Goal: Task Accomplishment & Management: Complete application form

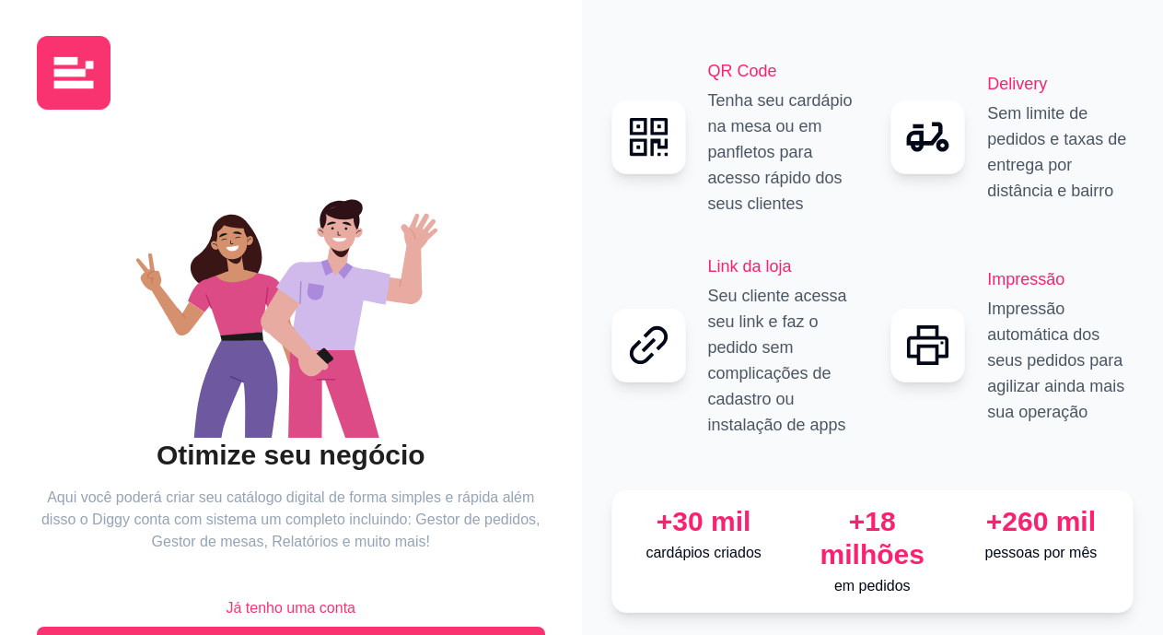
scroll to position [66, 0]
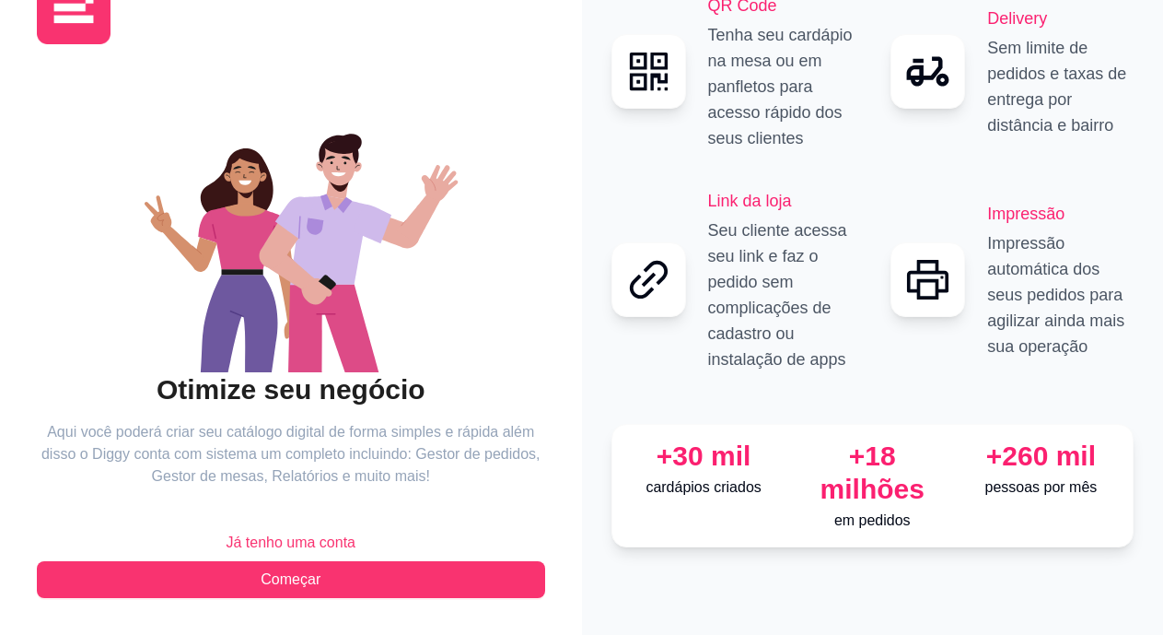
click at [273, 544] on span "Já tenho uma conta" at bounding box center [291, 542] width 130 height 22
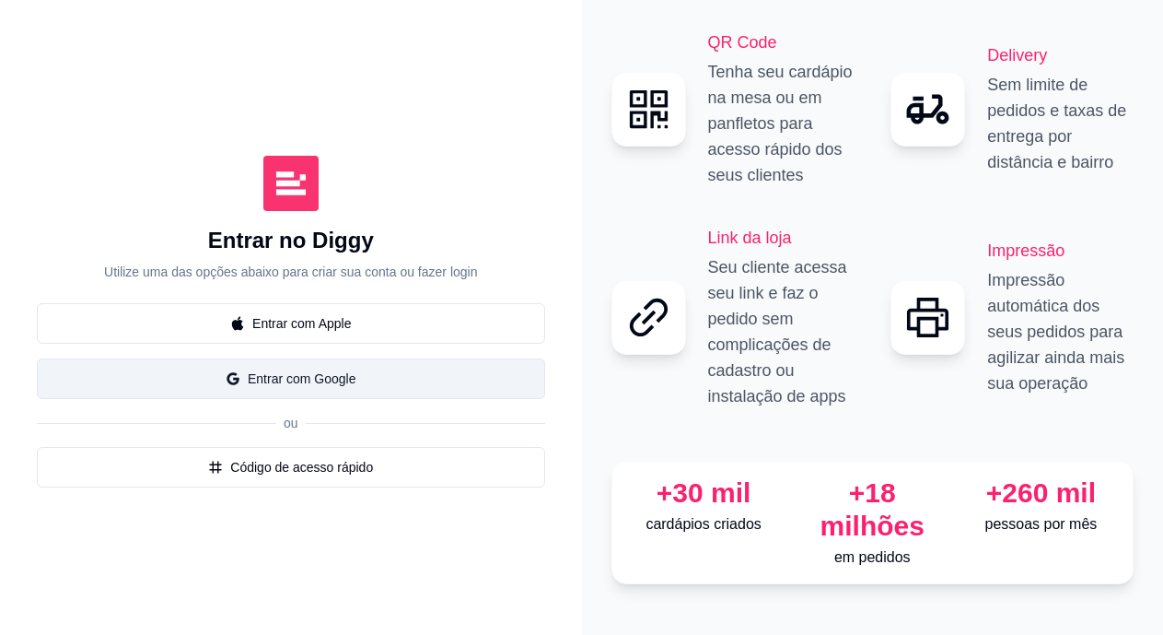
click at [257, 382] on button "Entrar com Google" at bounding box center [291, 378] width 508 height 41
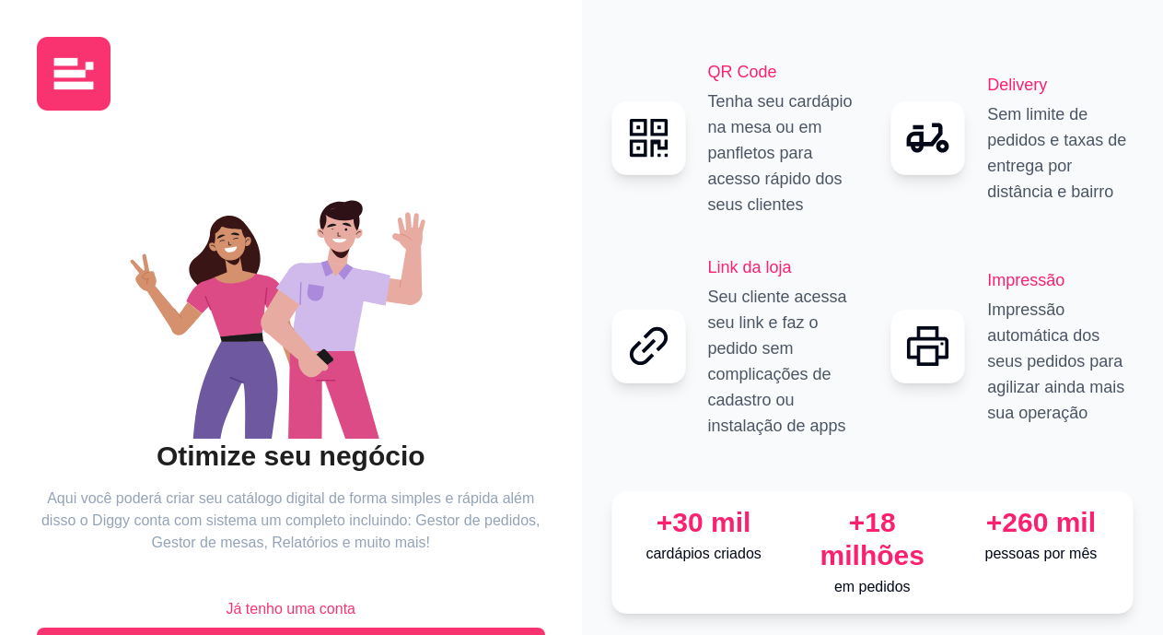
scroll to position [66, 0]
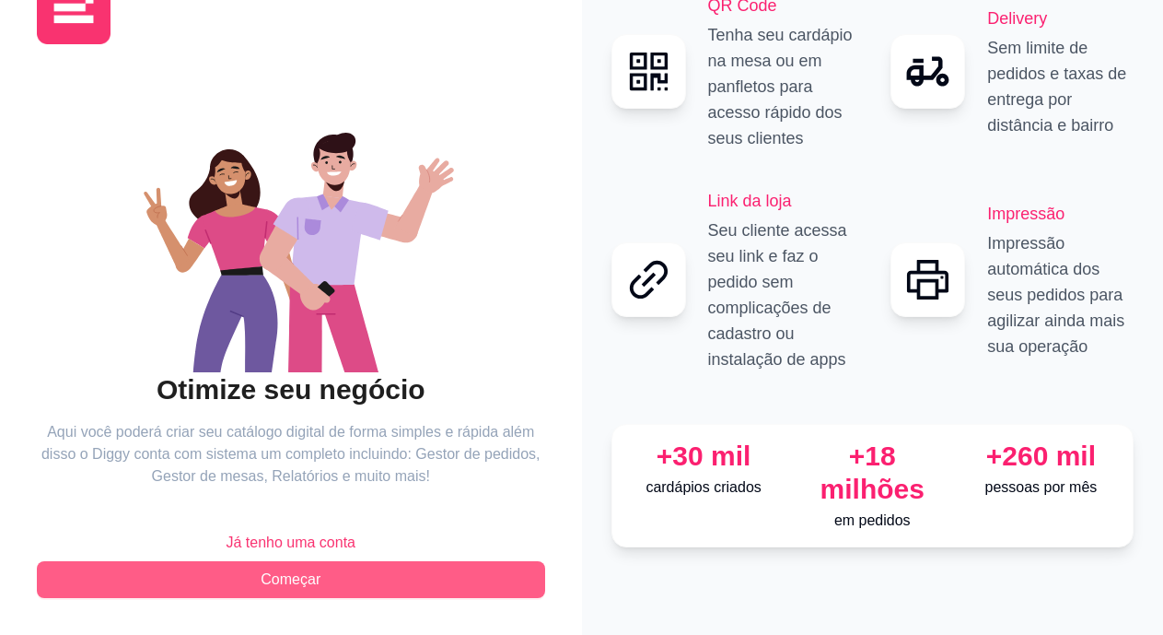
click at [291, 571] on span "Começar" at bounding box center [291, 579] width 60 height 22
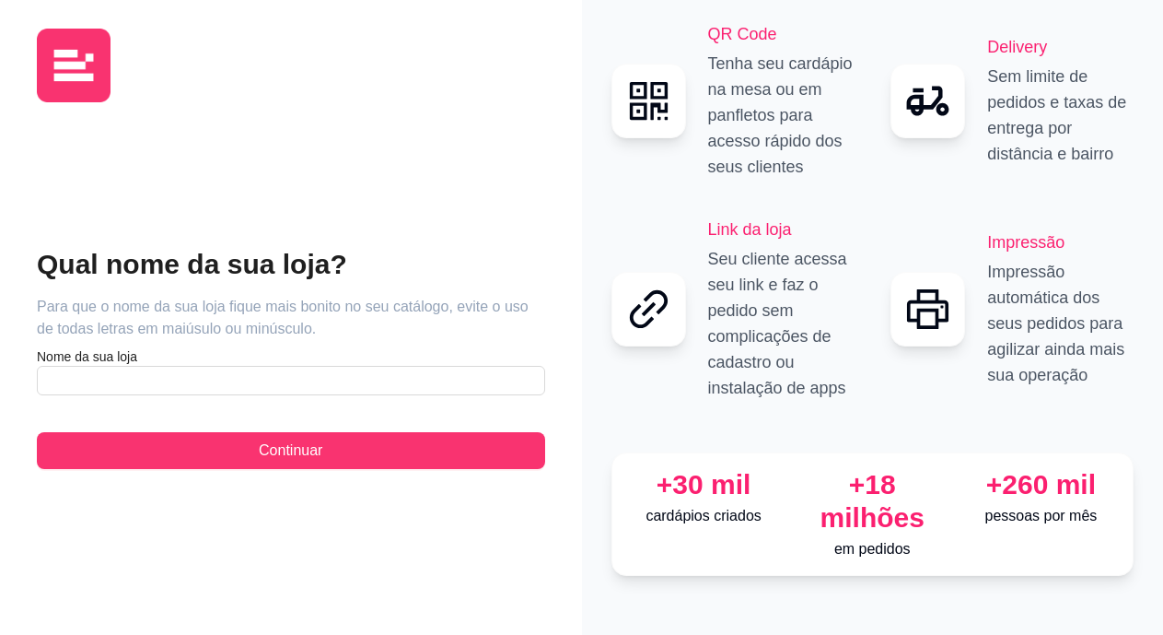
scroll to position [8, 0]
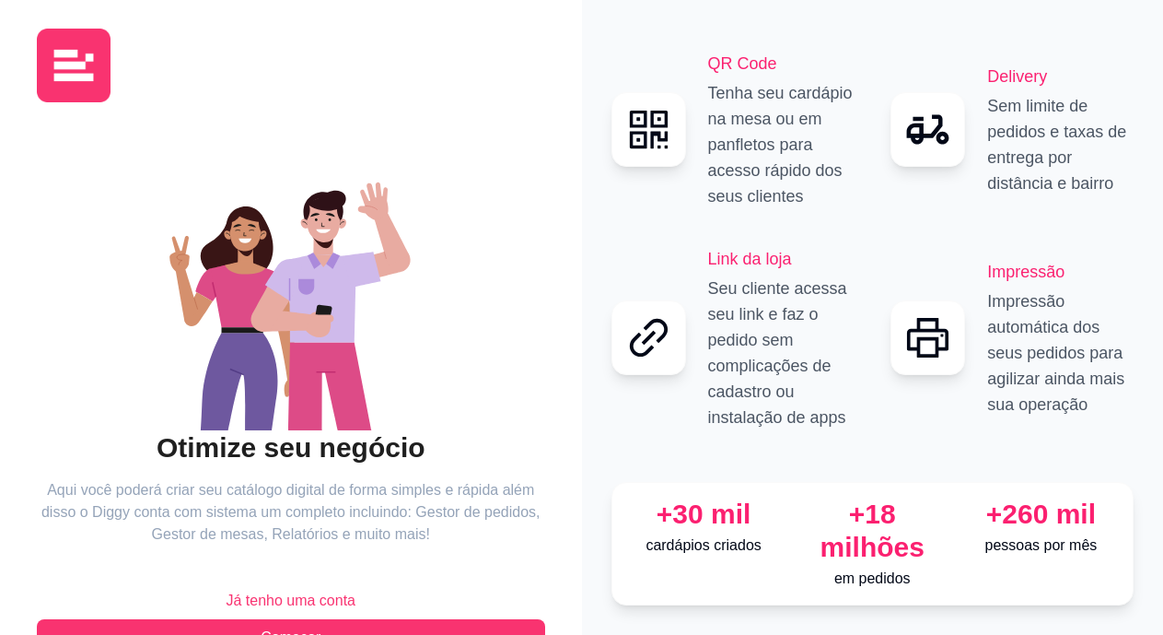
scroll to position [66, 0]
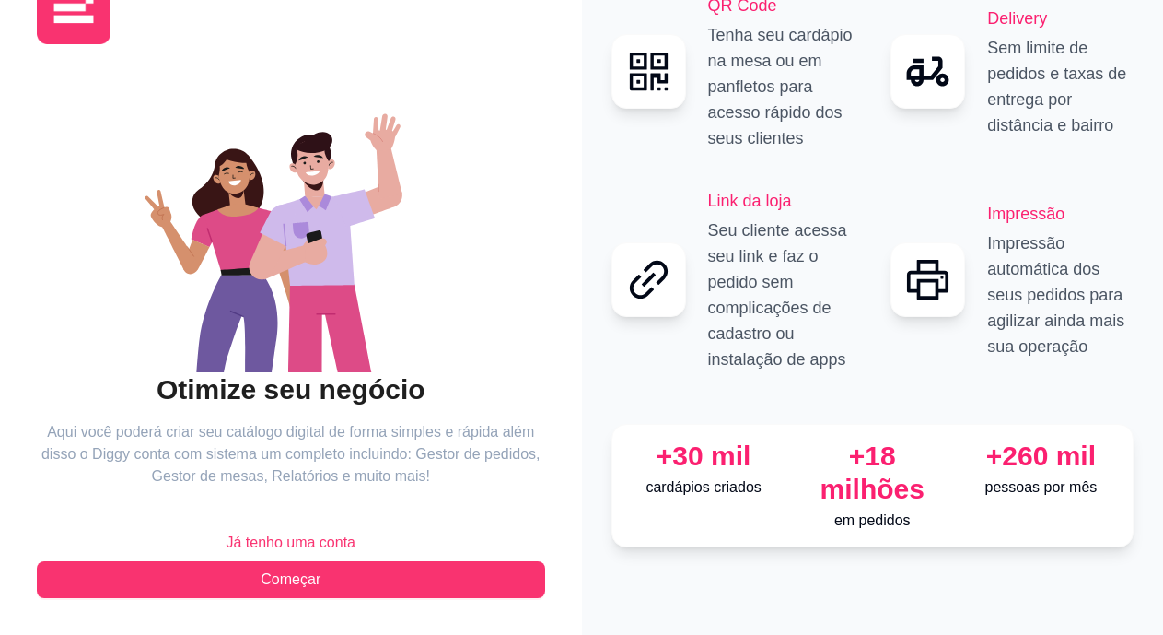
click at [278, 539] on span "Já tenho uma conta" at bounding box center [291, 542] width 130 height 22
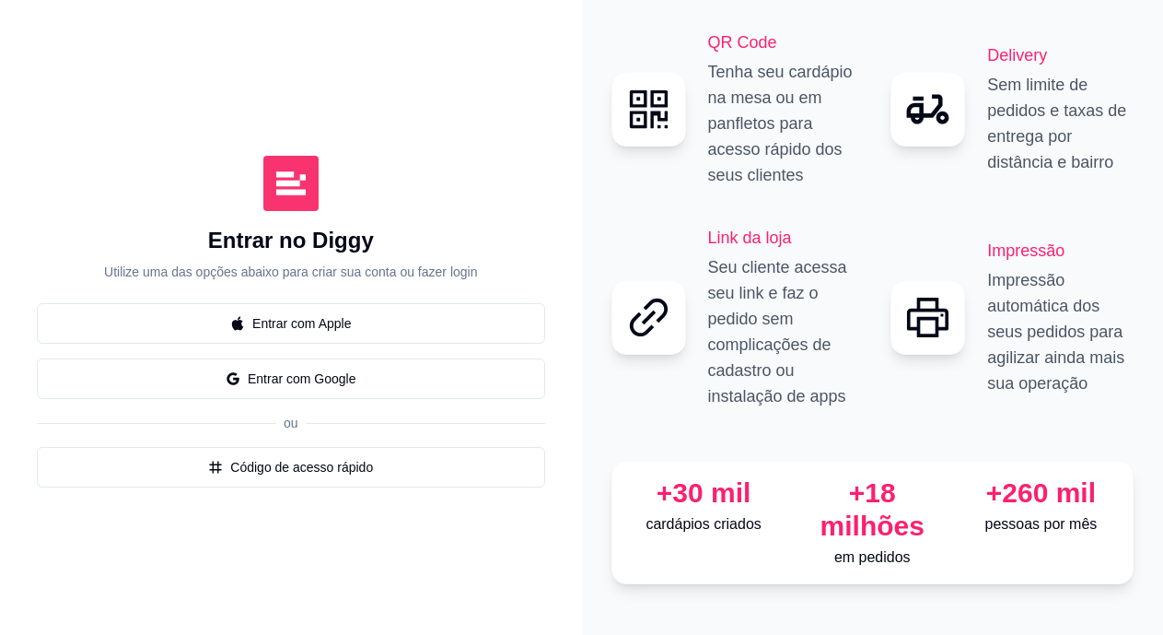
click at [730, 239] on h2 "Link da loja" at bounding box center [781, 238] width 146 height 26
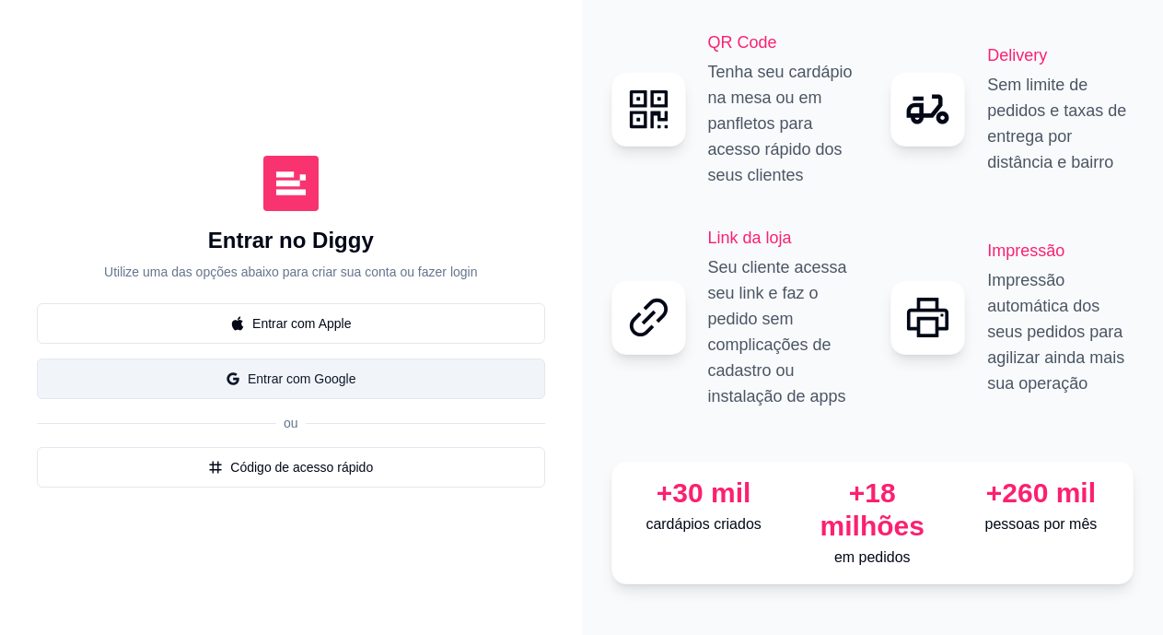
click at [263, 377] on button "Entrar com Google" at bounding box center [291, 378] width 508 height 41
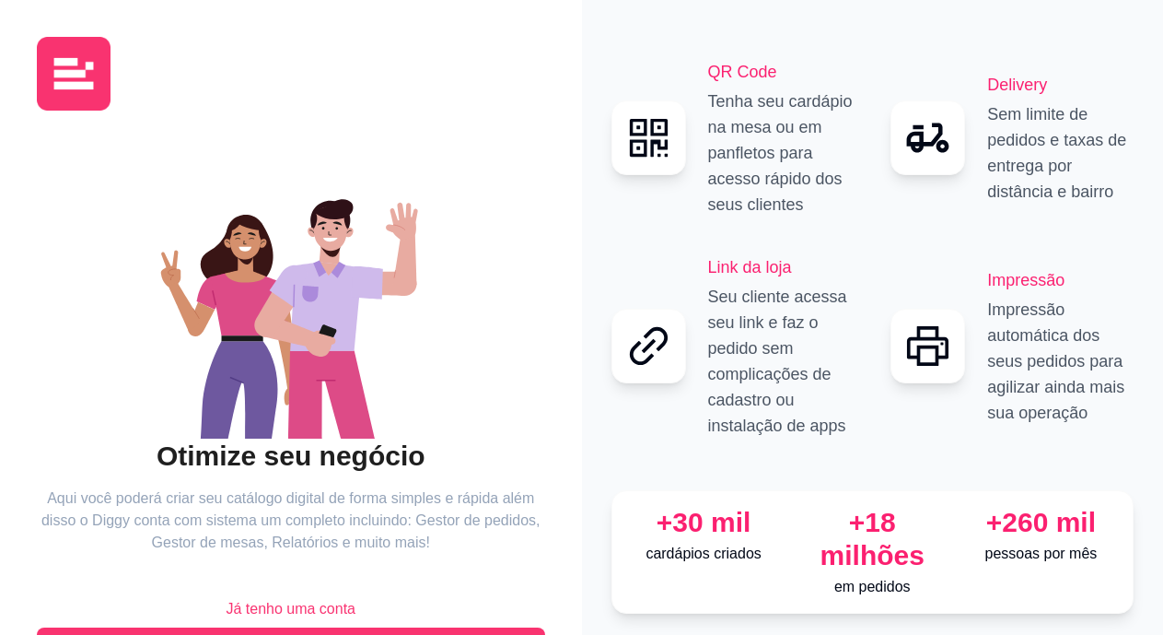
click at [66, 89] on img at bounding box center [74, 74] width 74 height 74
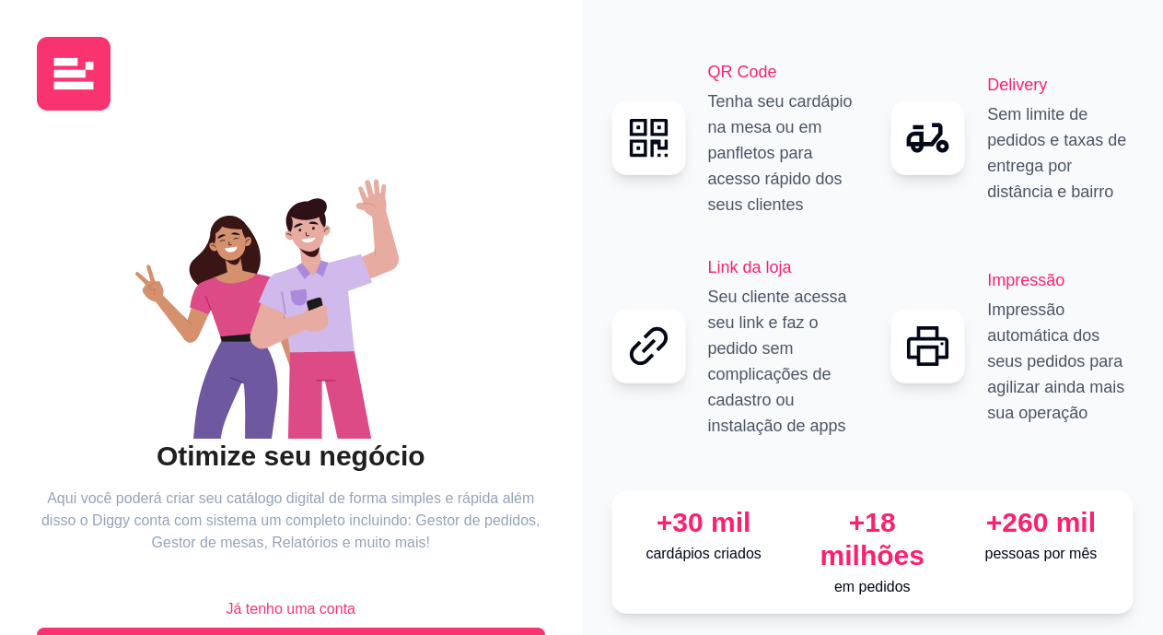
click at [66, 89] on img at bounding box center [74, 74] width 74 height 74
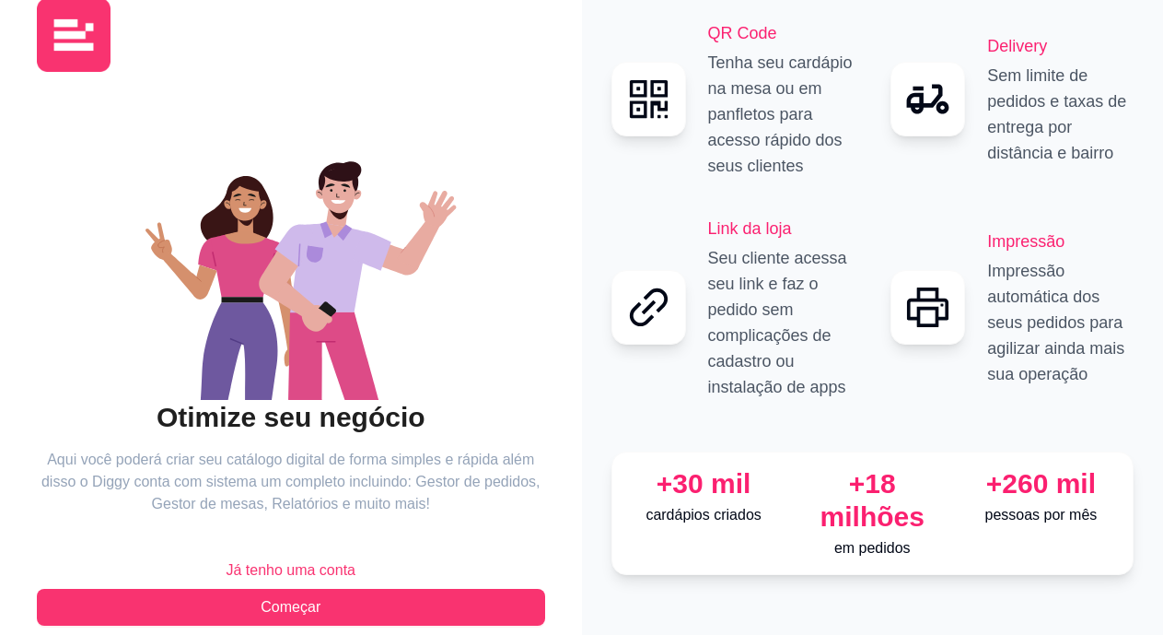
scroll to position [66, 0]
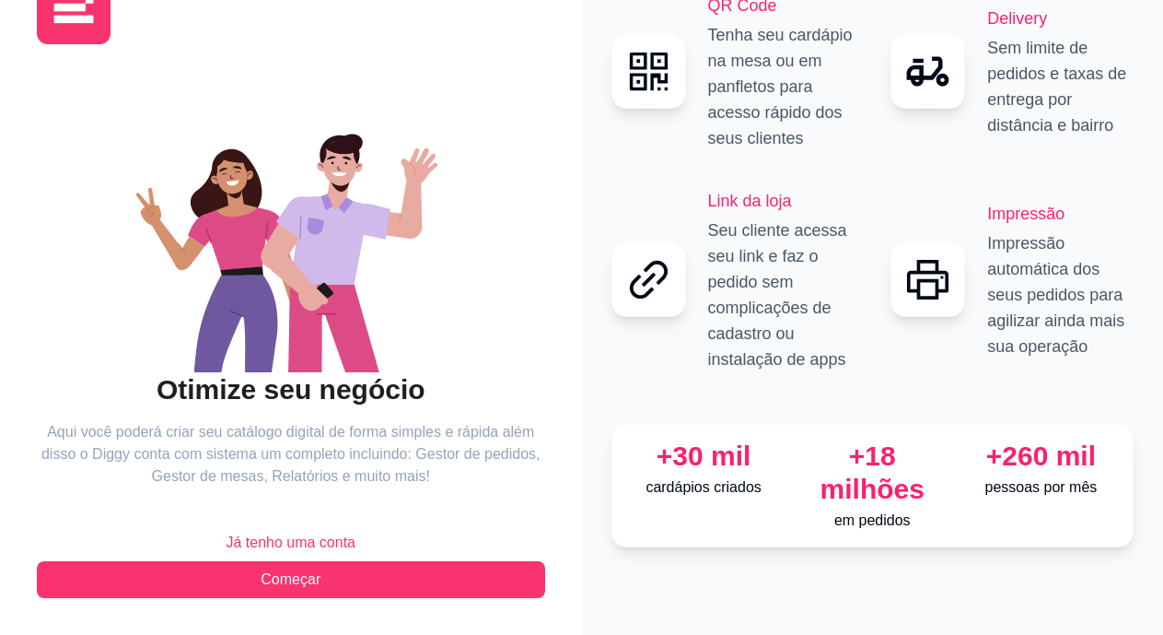
click at [244, 543] on span "Já tenho uma conta" at bounding box center [291, 542] width 130 height 22
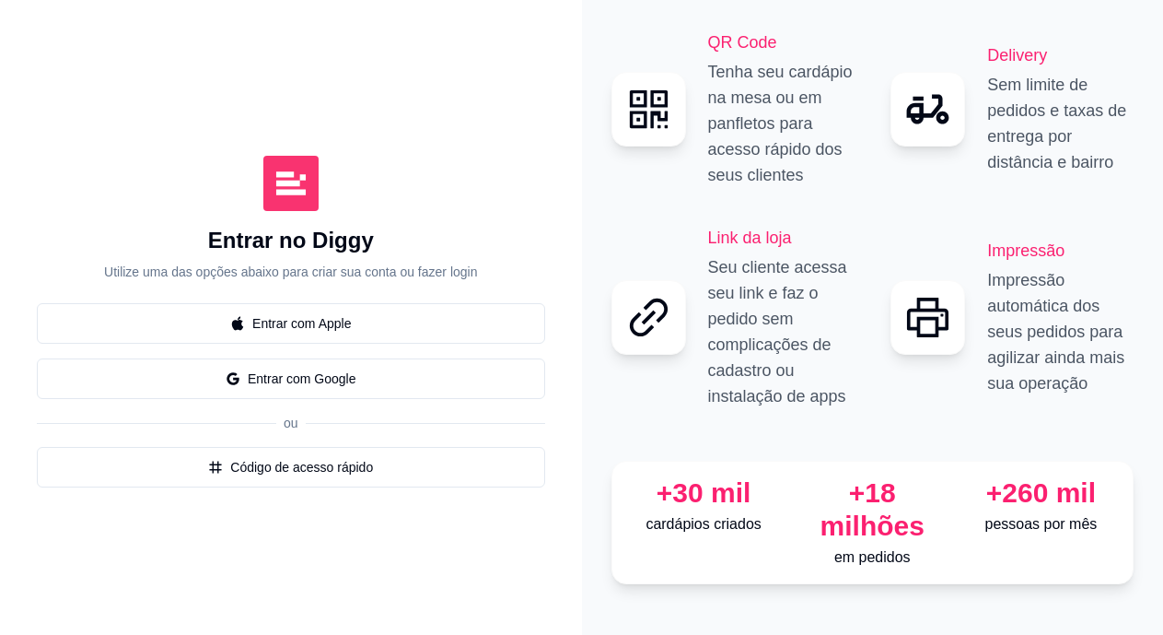
click at [286, 203] on img at bounding box center [290, 183] width 55 height 55
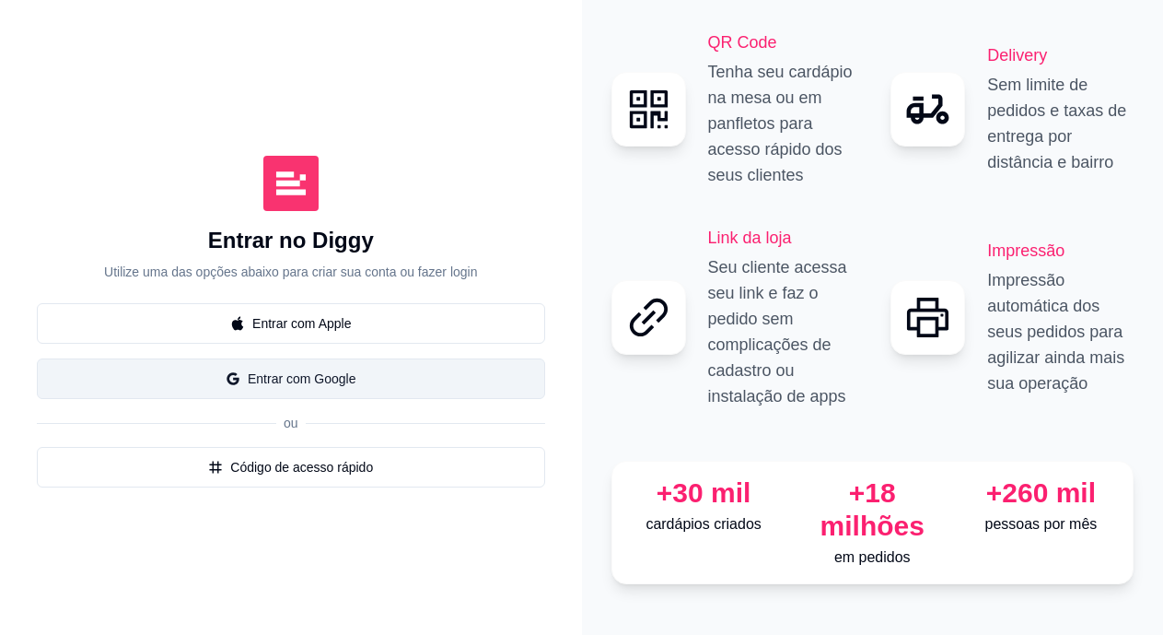
click at [309, 379] on button "Entrar com Google" at bounding box center [291, 378] width 508 height 41
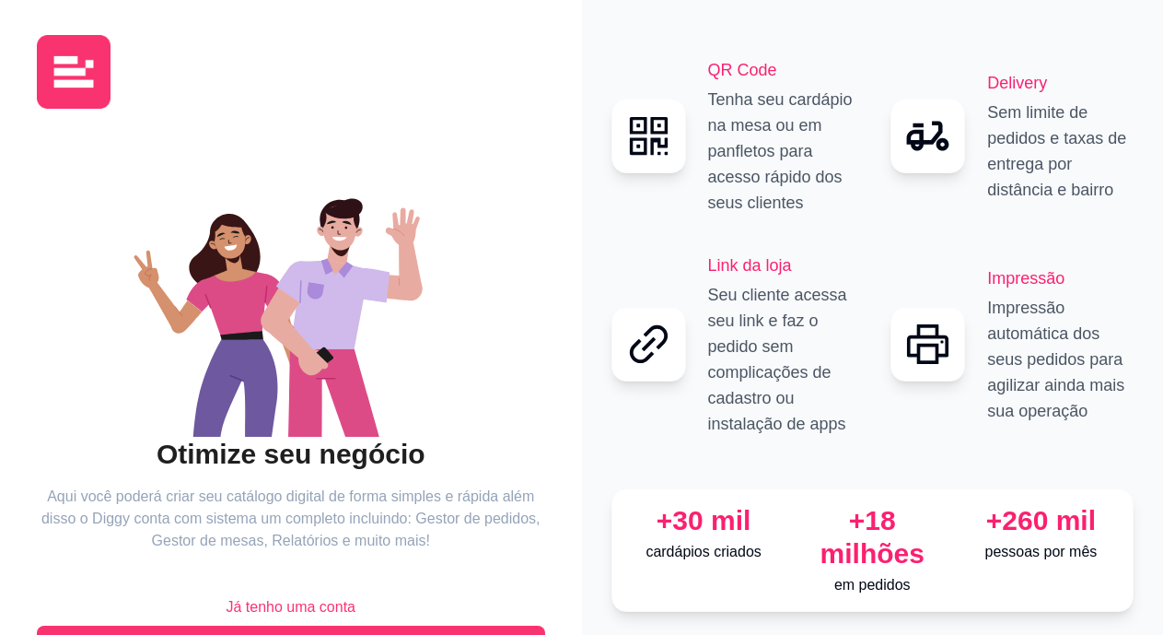
scroll to position [66, 0]
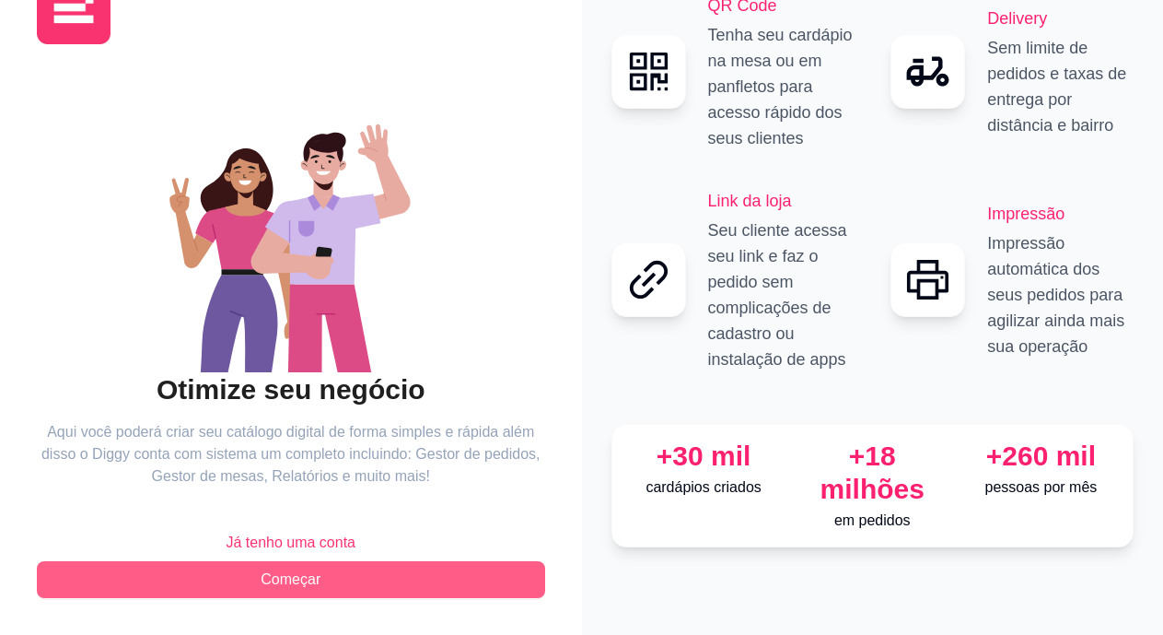
click at [279, 581] on span "Começar" at bounding box center [291, 579] width 60 height 22
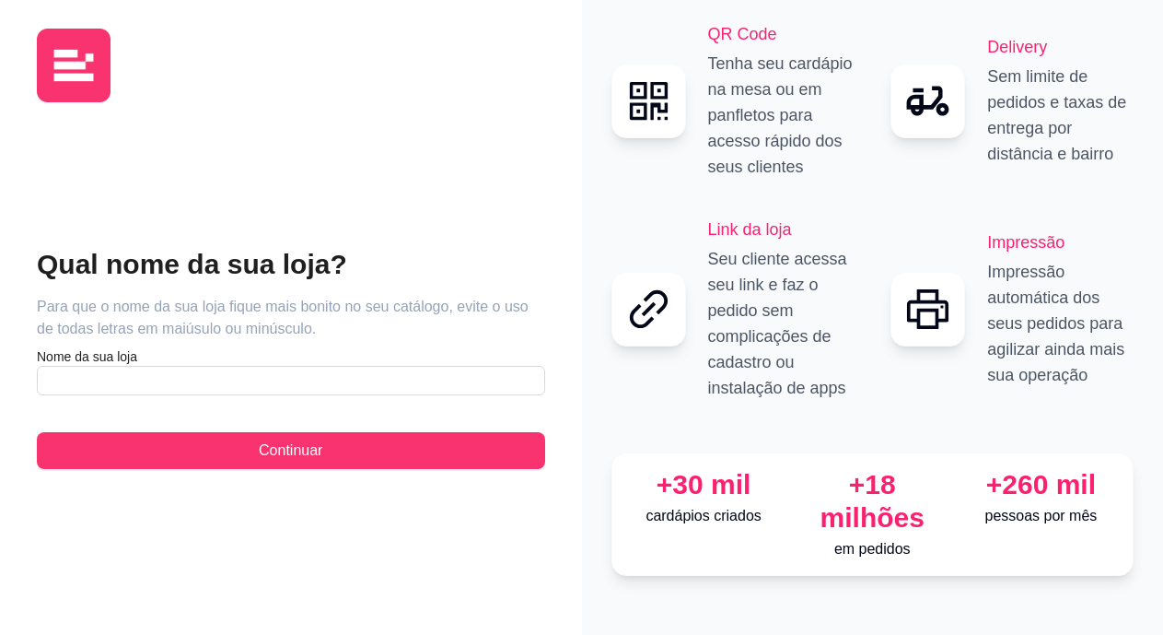
scroll to position [8, 0]
click at [88, 381] on input "text" at bounding box center [291, 380] width 508 height 29
click at [88, 381] on input "Kero Cone TBT" at bounding box center [291, 380] width 508 height 29
click at [137, 379] on input "KeroCone TBT" at bounding box center [291, 380] width 508 height 29
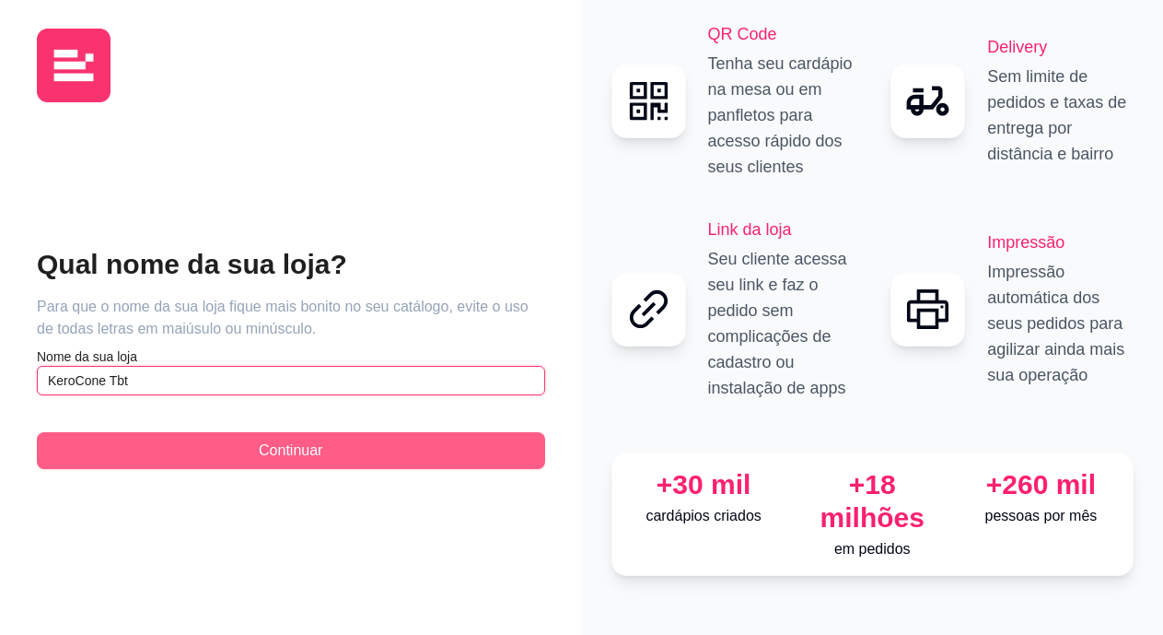
type input "KeroCone Tbt"
click at [235, 456] on button "Continuar" at bounding box center [291, 450] width 508 height 37
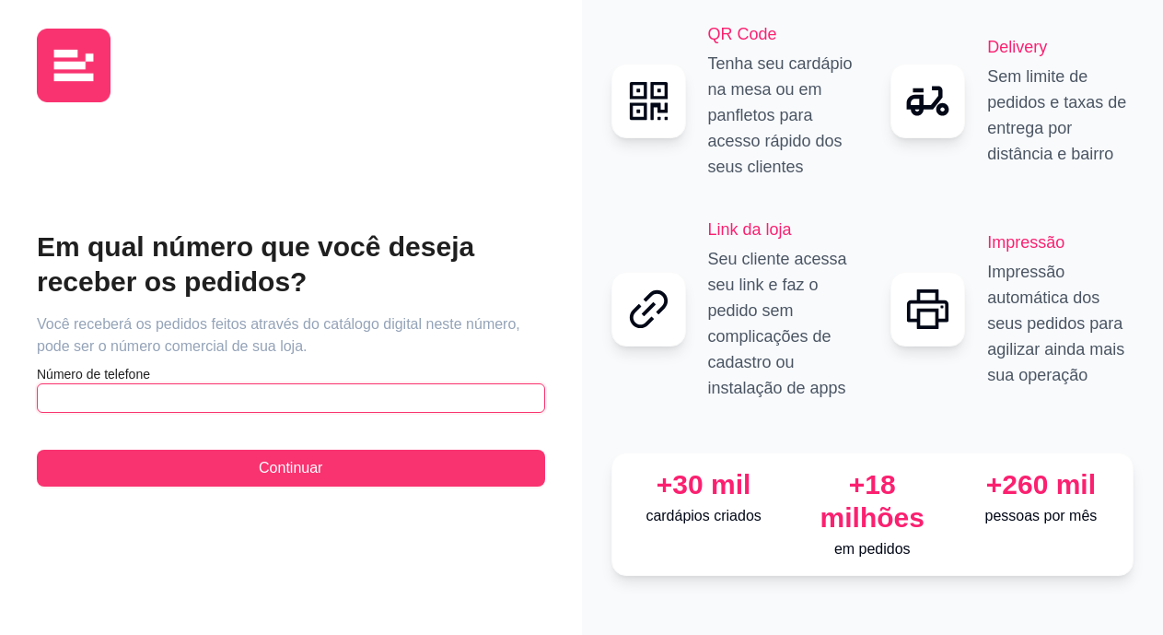
click at [145, 392] on input "text" at bounding box center [291, 397] width 508 height 29
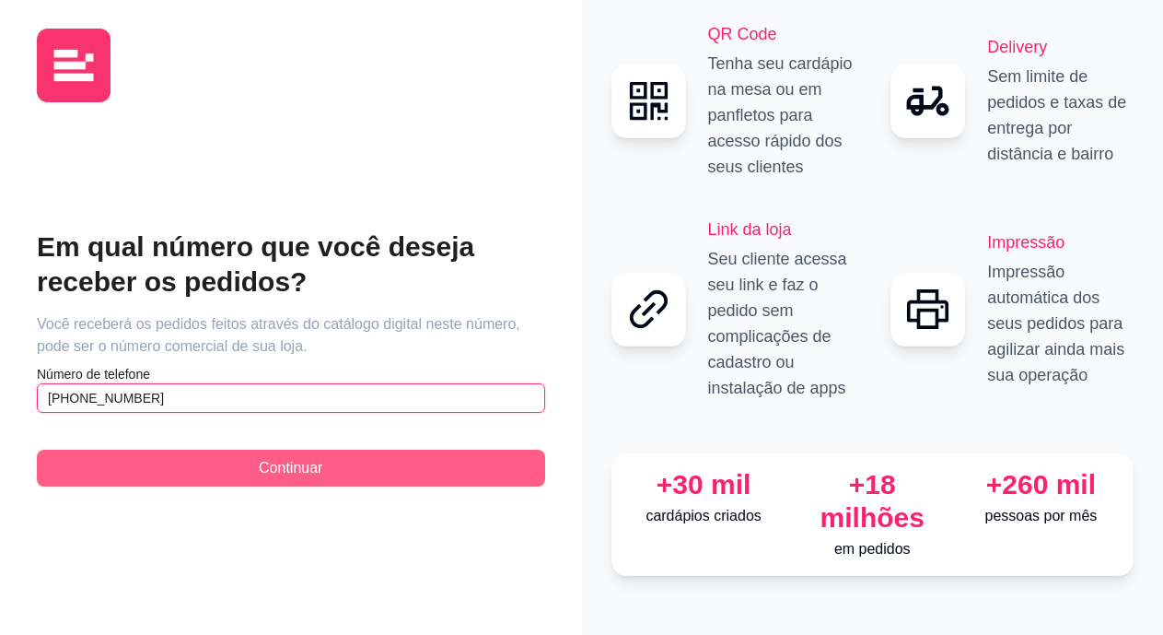
type input "[PHONE_NUMBER]"
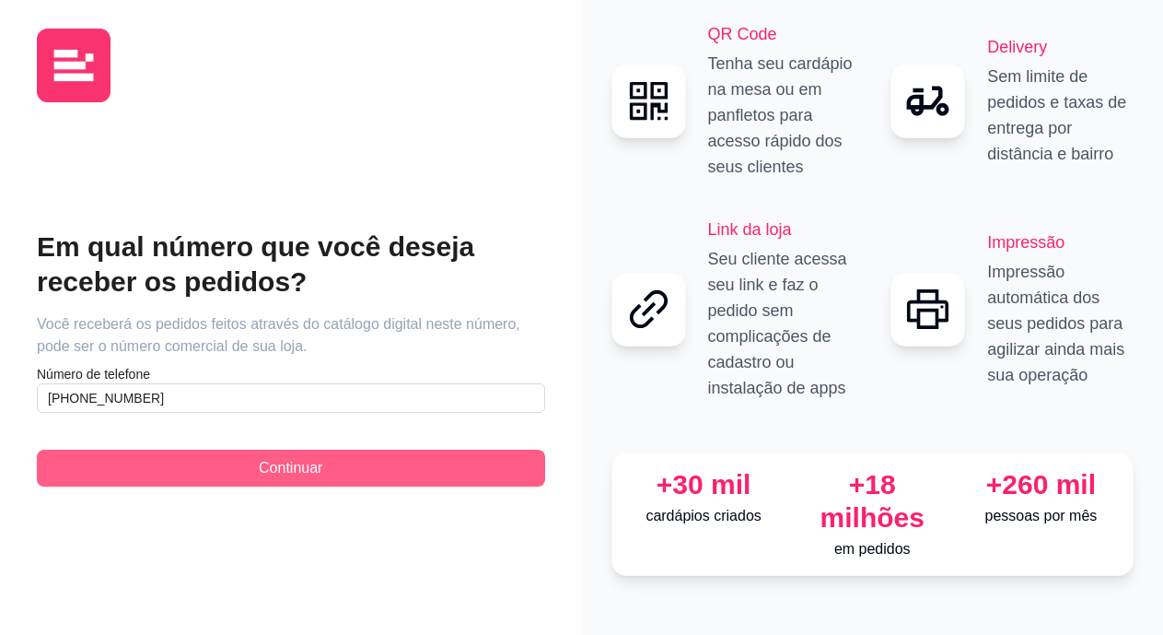
click at [231, 466] on button "Continuar" at bounding box center [291, 467] width 508 height 37
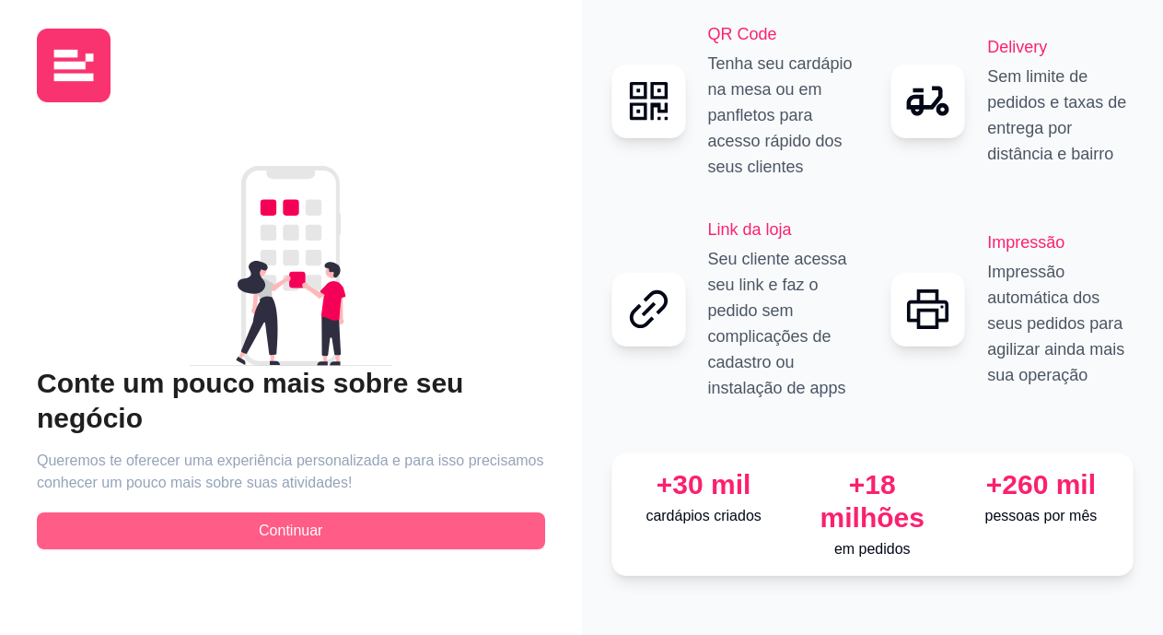
click at [275, 527] on span "Continuar" at bounding box center [291, 530] width 64 height 22
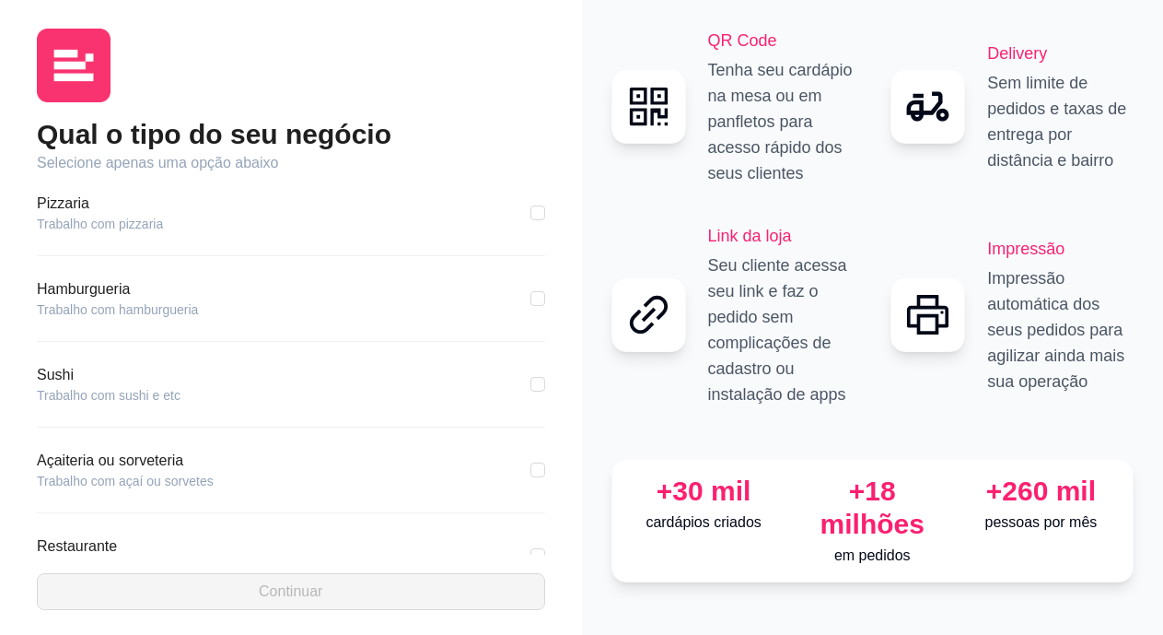
click at [78, 219] on article "Trabalho com pizzaria" at bounding box center [100, 224] width 126 height 18
click at [62, 204] on article "Pizzaria" at bounding box center [100, 204] width 126 height 22
click at [46, 240] on div "Pizzaria Trabalho com pizzaria" at bounding box center [291, 225] width 508 height 64
click at [47, 218] on article "Trabalho com pizzaria" at bounding box center [100, 224] width 126 height 18
click at [531, 216] on input "checkbox" at bounding box center [538, 212] width 15 height 15
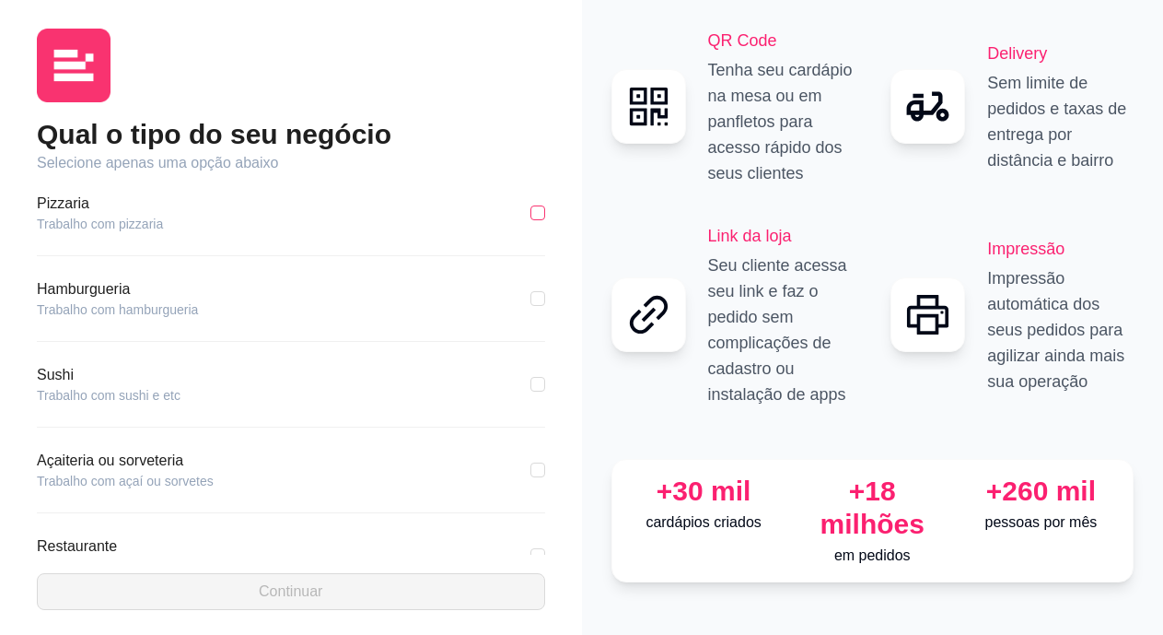
checkbox input "true"
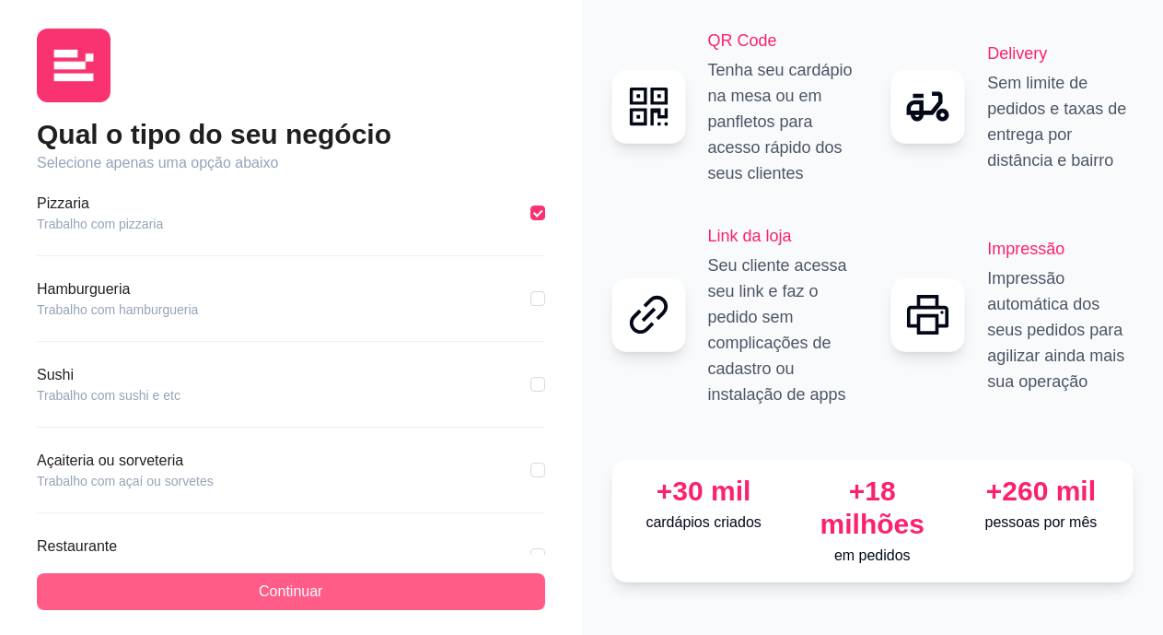
click at [249, 584] on button "Continuar" at bounding box center [291, 591] width 508 height 37
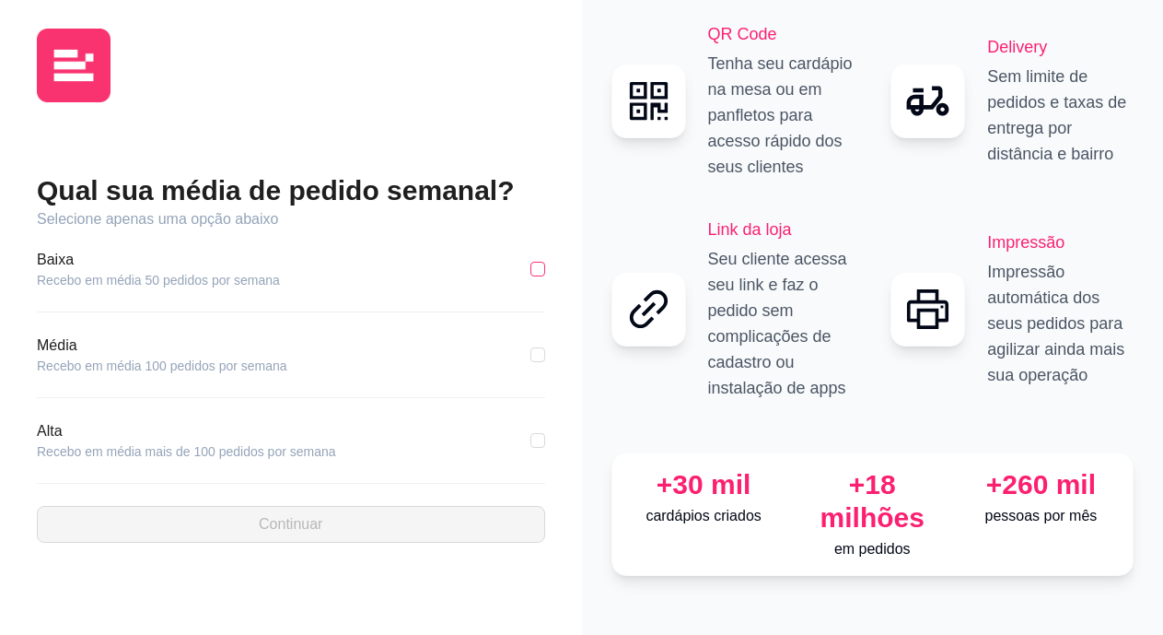
click at [539, 267] on input "checkbox" at bounding box center [538, 269] width 15 height 15
checkbox input "true"
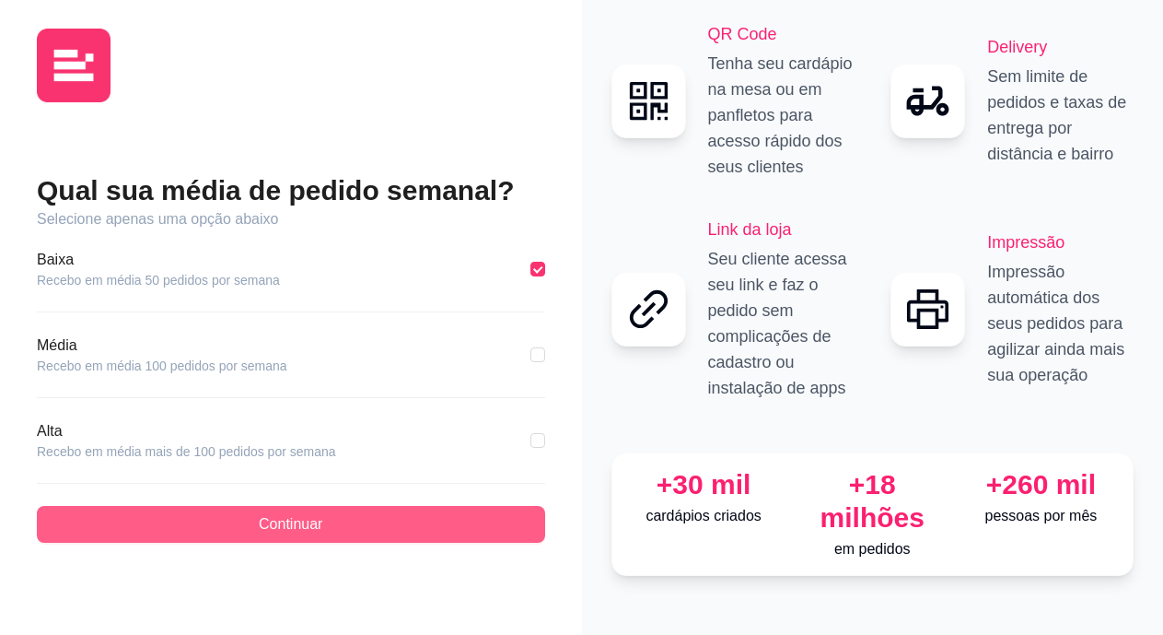
click at [316, 530] on span "Continuar" at bounding box center [291, 524] width 64 height 22
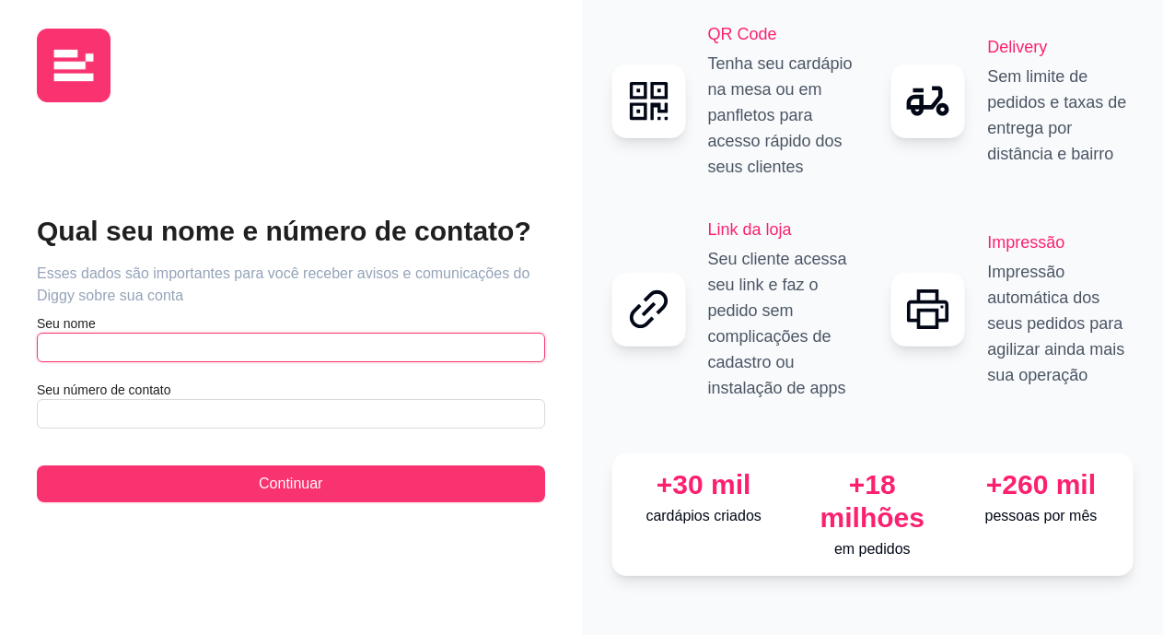
click at [108, 343] on input "text" at bounding box center [291, 347] width 508 height 29
type input "[PERSON_NAME]"
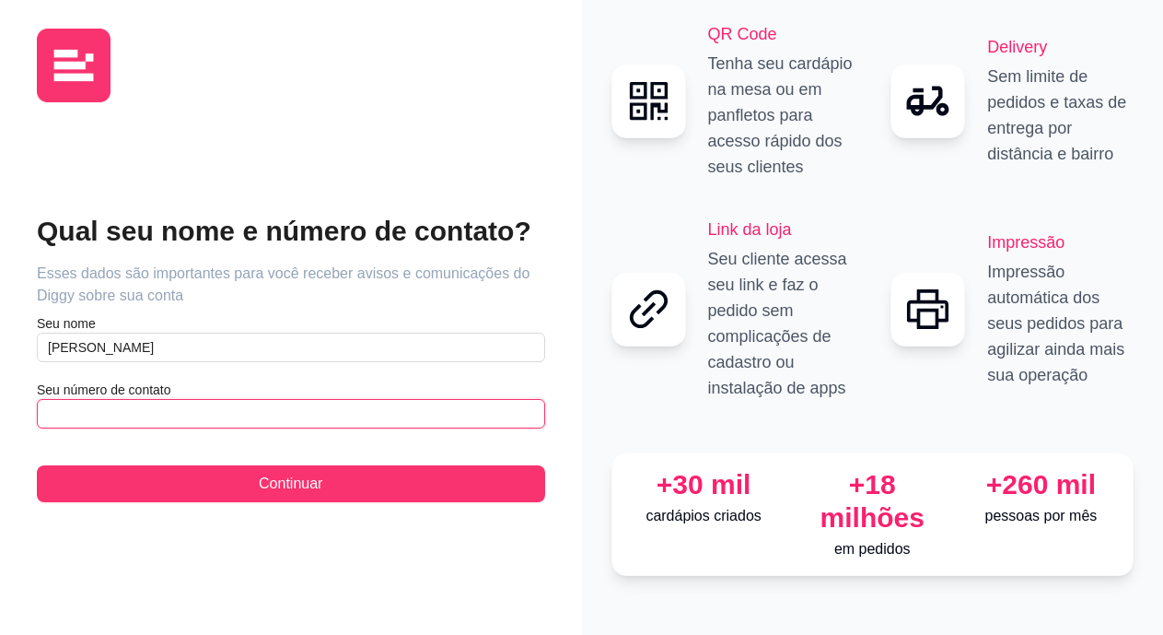
click at [67, 408] on input "text" at bounding box center [291, 413] width 508 height 29
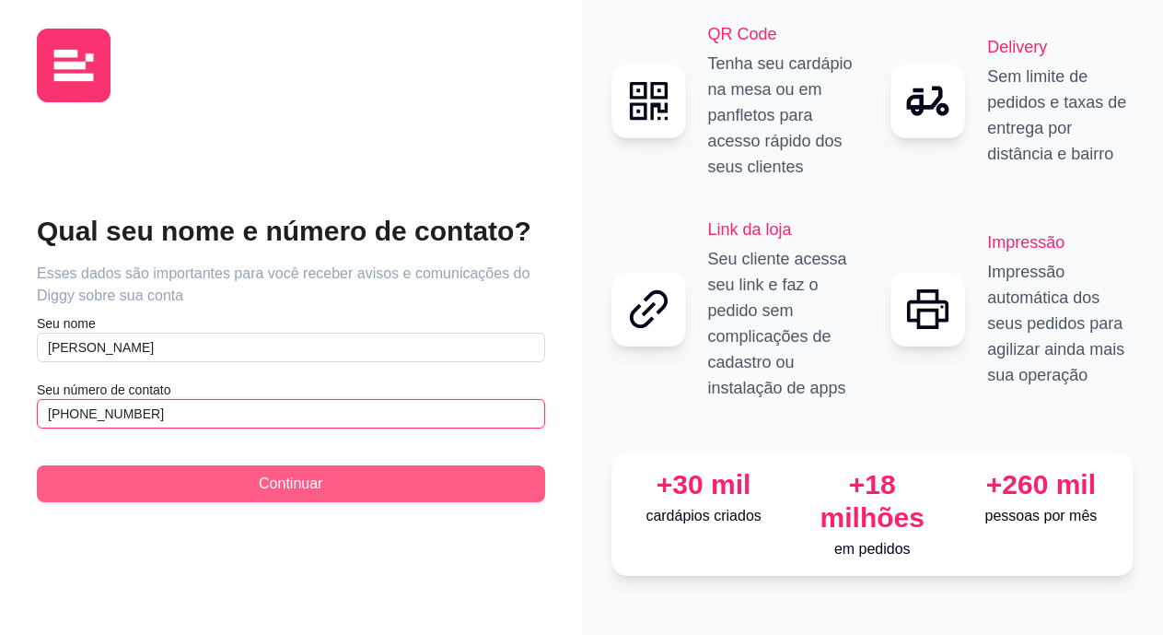
type input "[PHONE_NUMBER]"
click at [200, 479] on button "Continuar" at bounding box center [291, 483] width 508 height 37
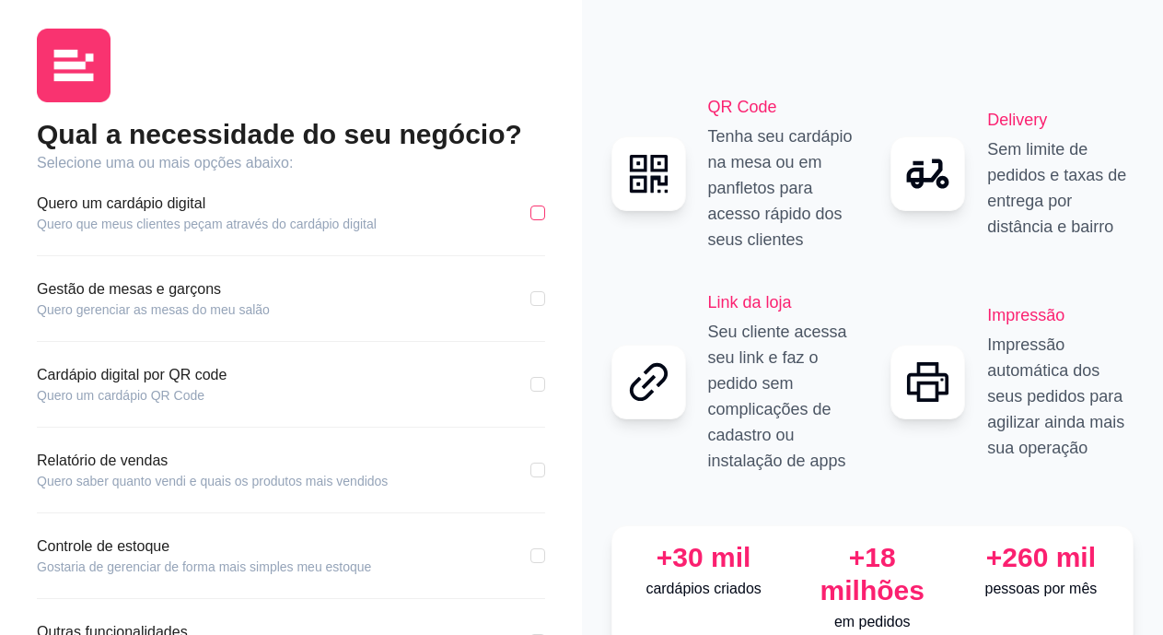
click at [537, 218] on input "checkbox" at bounding box center [538, 212] width 15 height 15
checkbox input "true"
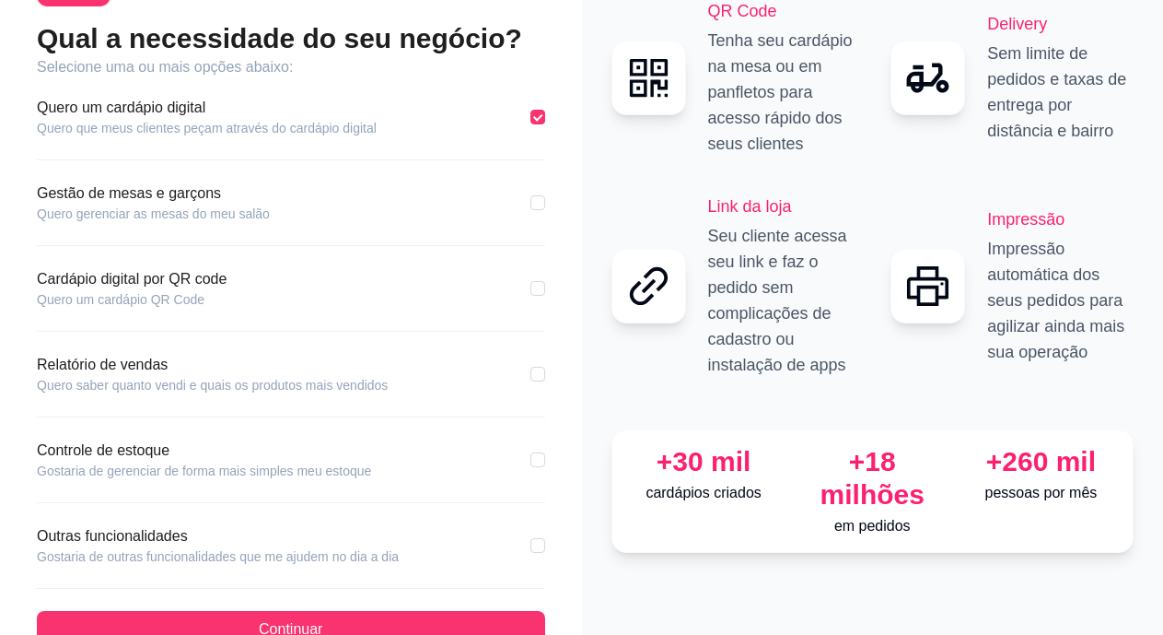
scroll to position [154, 0]
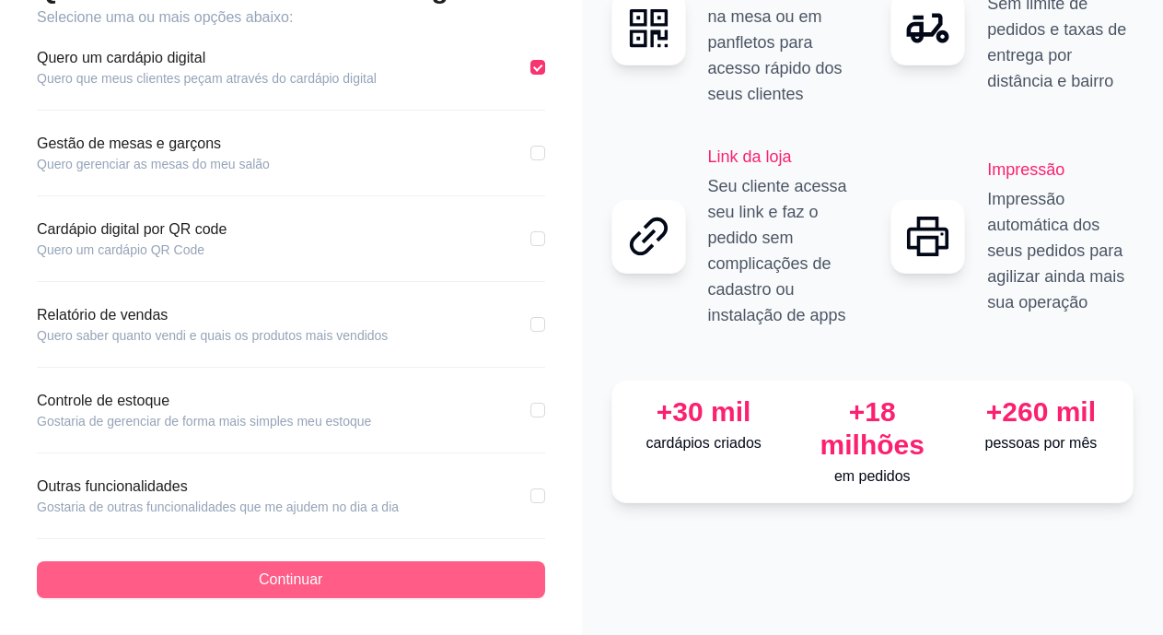
click at [293, 579] on span "Continuar" at bounding box center [291, 579] width 64 height 22
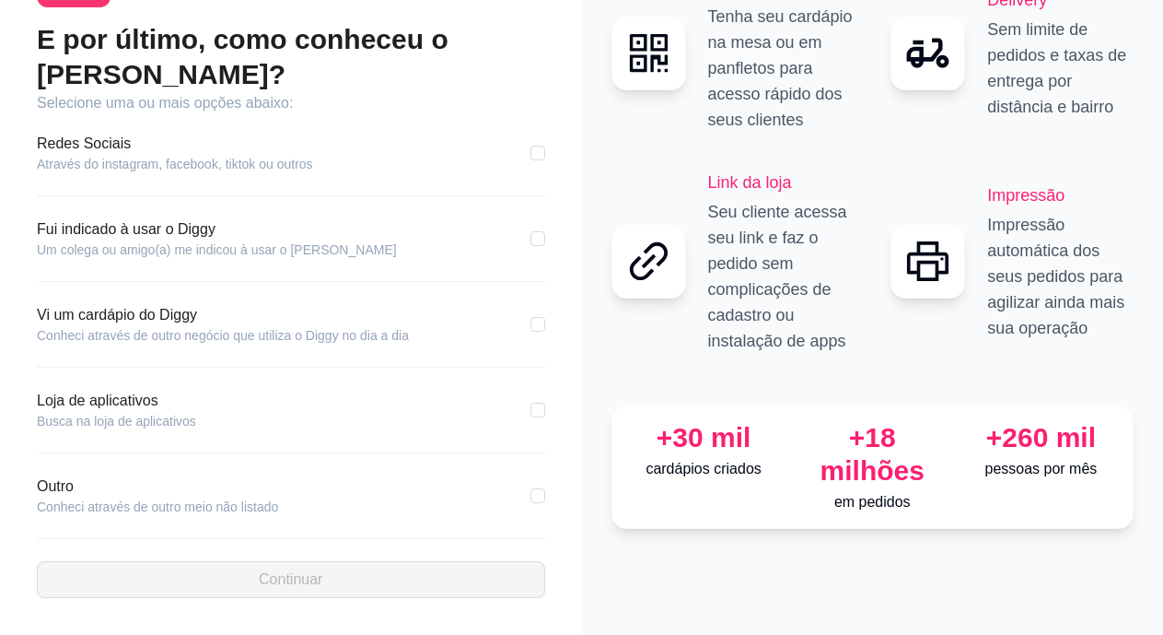
scroll to position [68, 0]
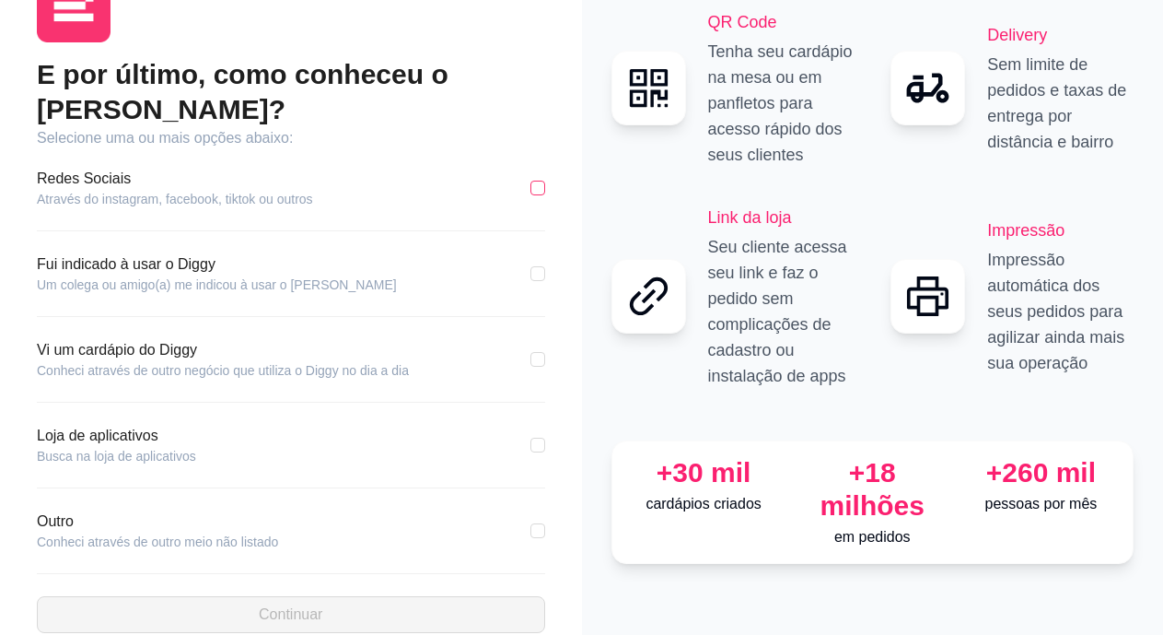
click at [534, 181] on input "checkbox" at bounding box center [538, 188] width 15 height 15
checkbox input "true"
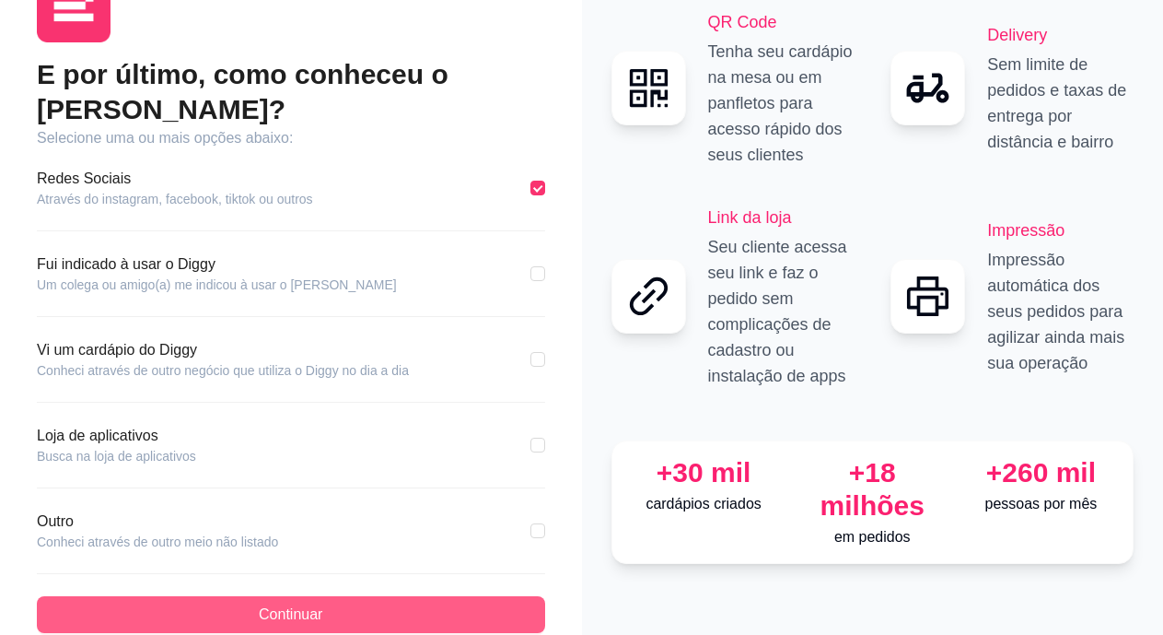
click at [268, 596] on button "Continuar" at bounding box center [291, 614] width 508 height 37
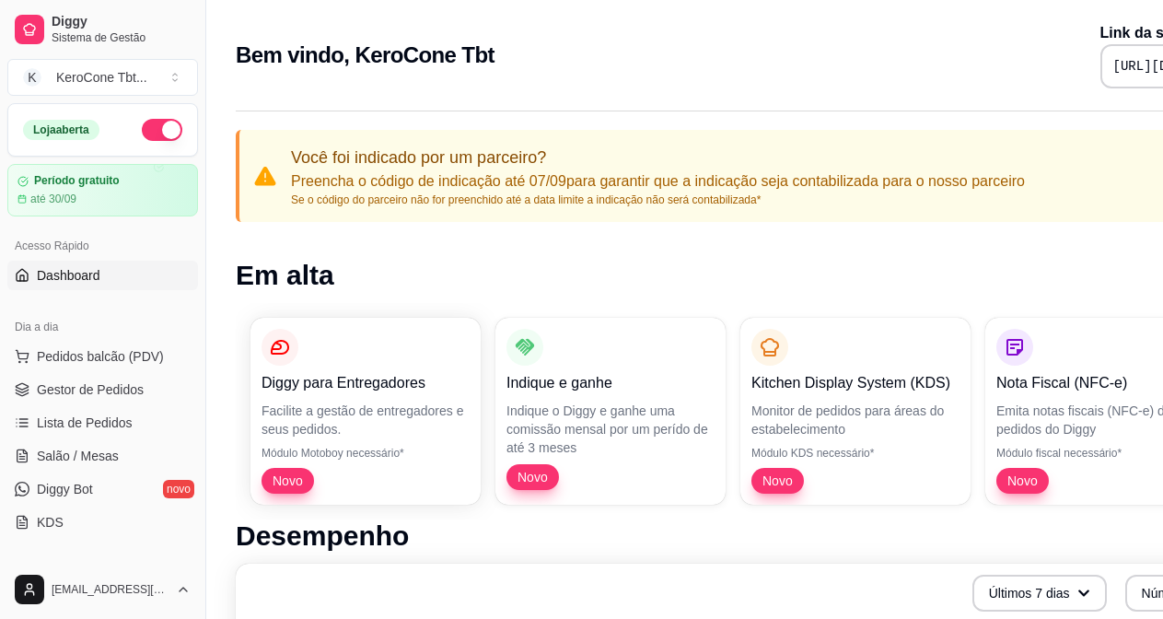
click at [528, 274] on h1 "Em alta" at bounding box center [769, 275] width 1067 height 33
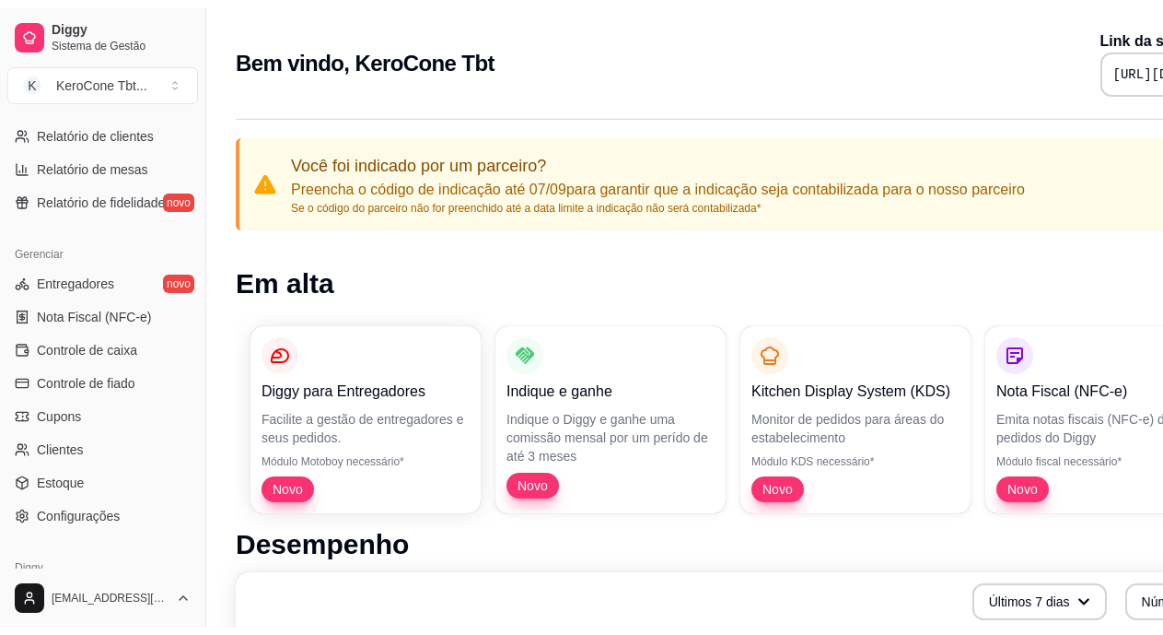
scroll to position [642, 0]
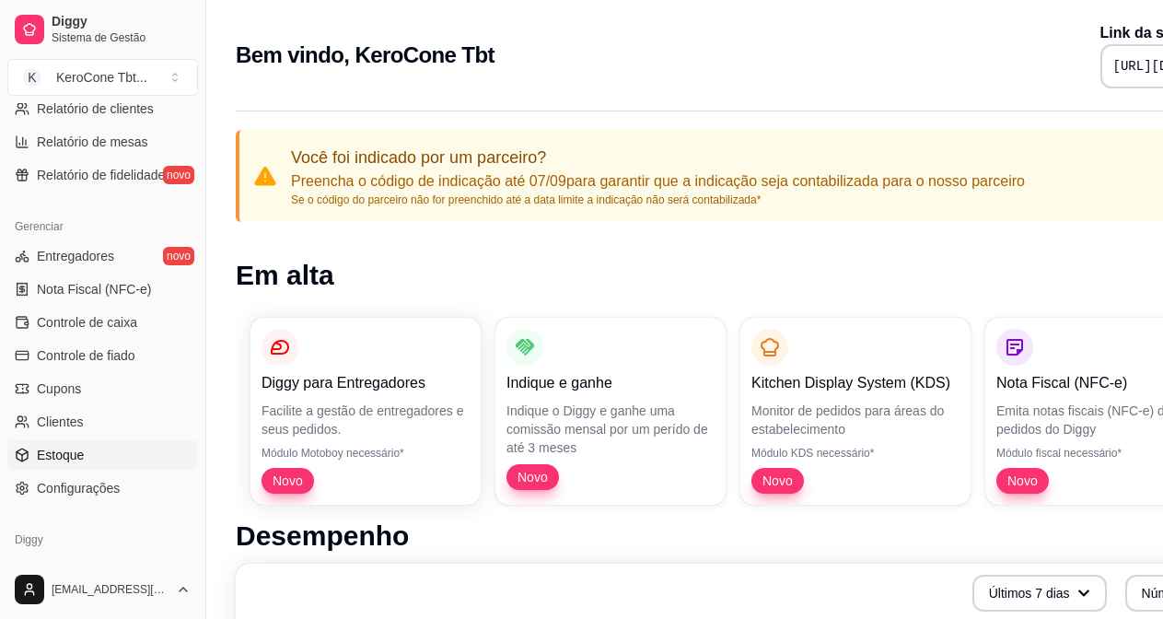
click at [42, 467] on link "Estoque" at bounding box center [102, 454] width 191 height 29
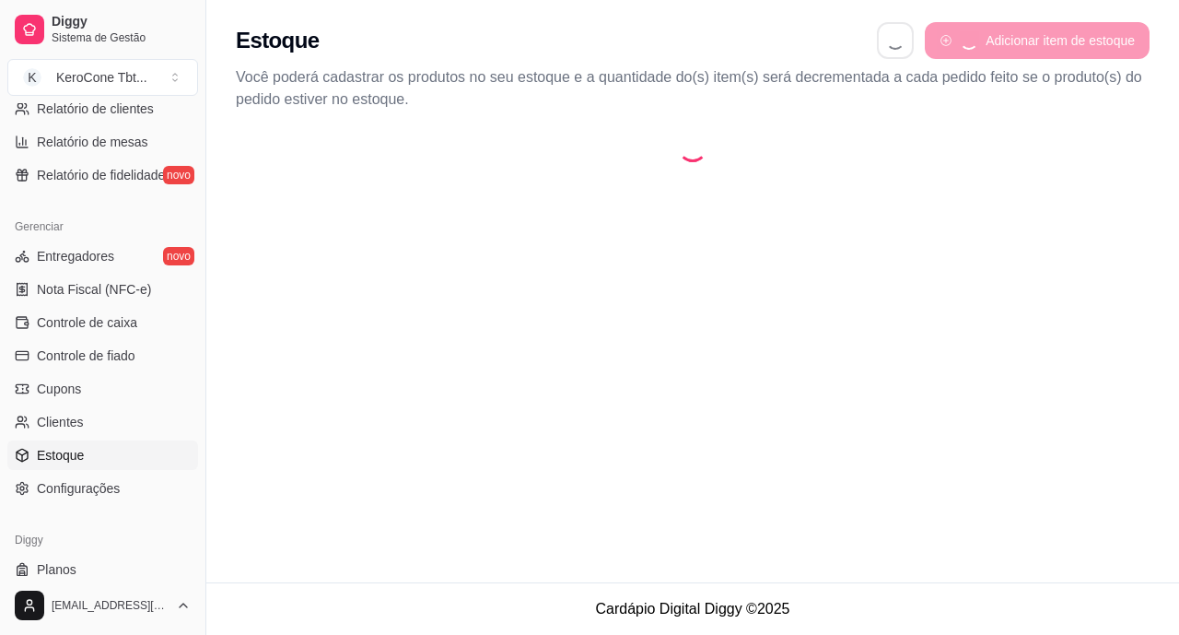
select select "QUANTITY_ORDER"
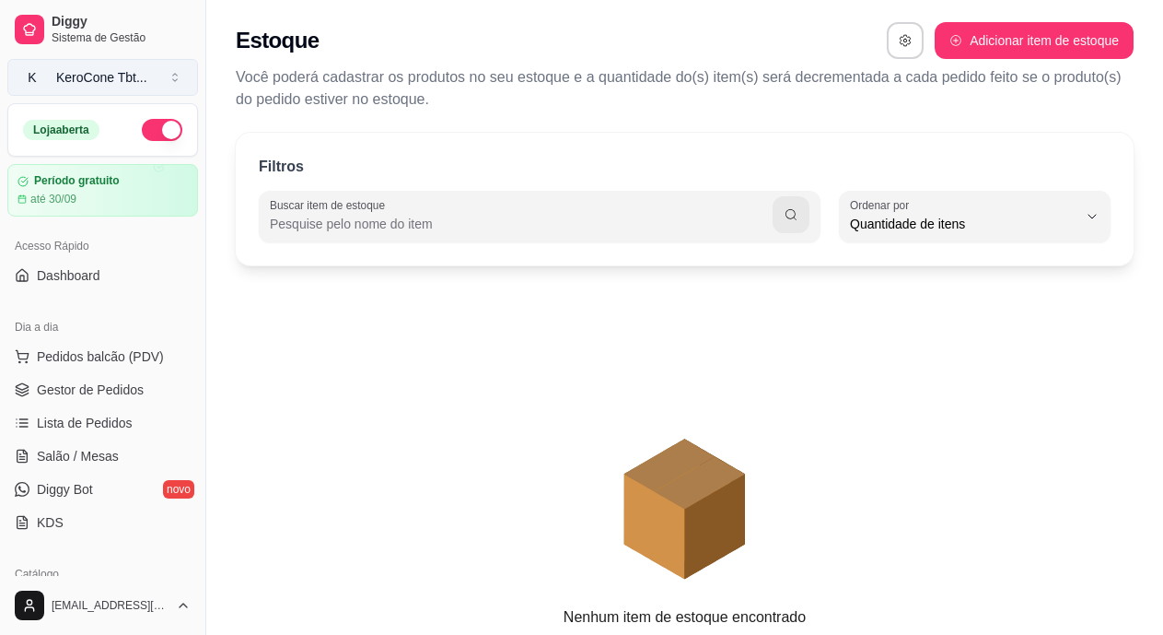
click at [172, 87] on button "K KeroCone Tbt ..." at bounding box center [102, 77] width 191 height 37
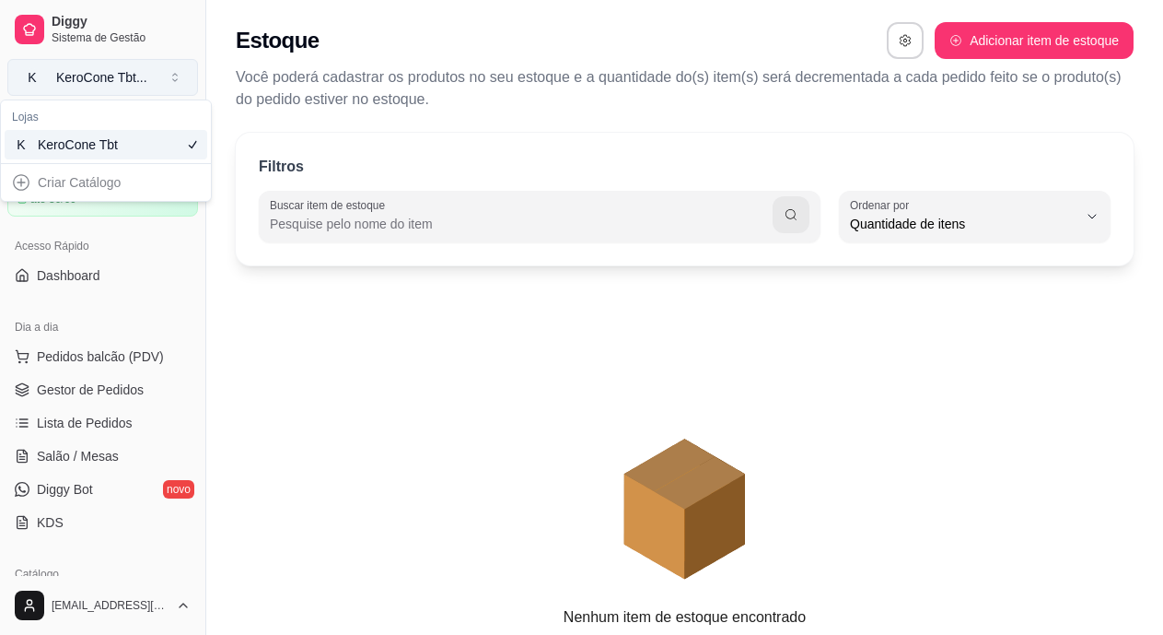
click at [172, 86] on button "K KeroCone Tbt ..." at bounding box center [102, 77] width 191 height 37
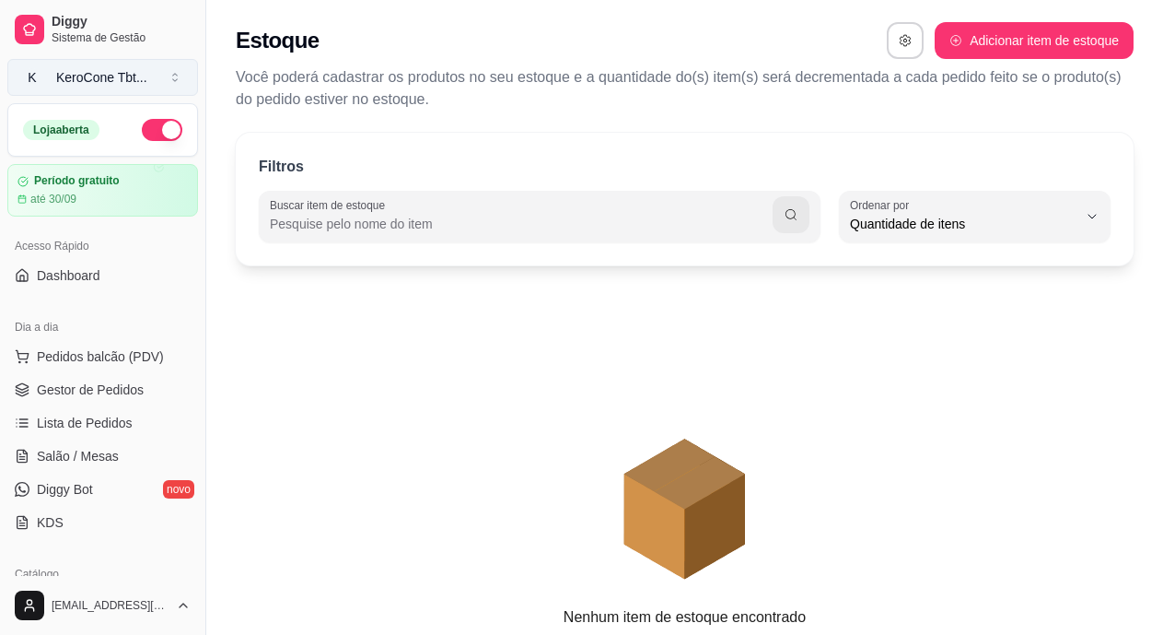
click at [172, 86] on button "K KeroCone Tbt ..." at bounding box center [102, 77] width 191 height 37
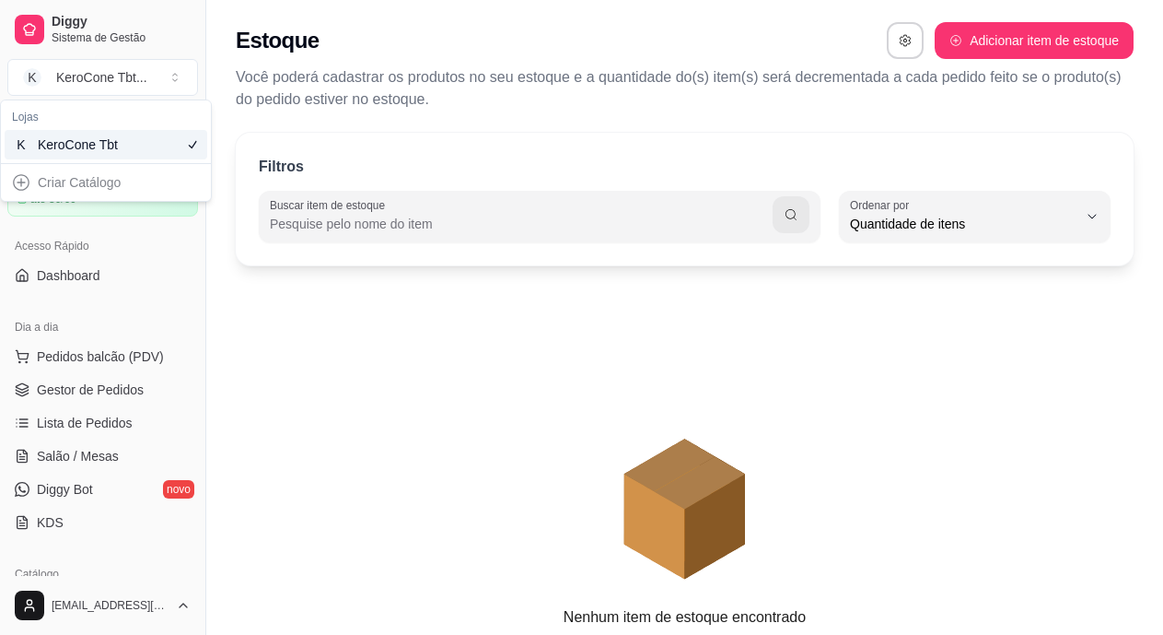
click at [74, 189] on div "Criar Catálogo" at bounding box center [106, 182] width 203 height 29
drag, startPoint x: 145, startPoint y: 173, endPoint x: 140, endPoint y: 187, distance: 14.6
click at [140, 187] on div "Lojas K KeroCone Tbt Criar Catálogo" at bounding box center [106, 150] width 210 height 100
click at [127, 264] on link "Dashboard" at bounding box center [102, 275] width 191 height 29
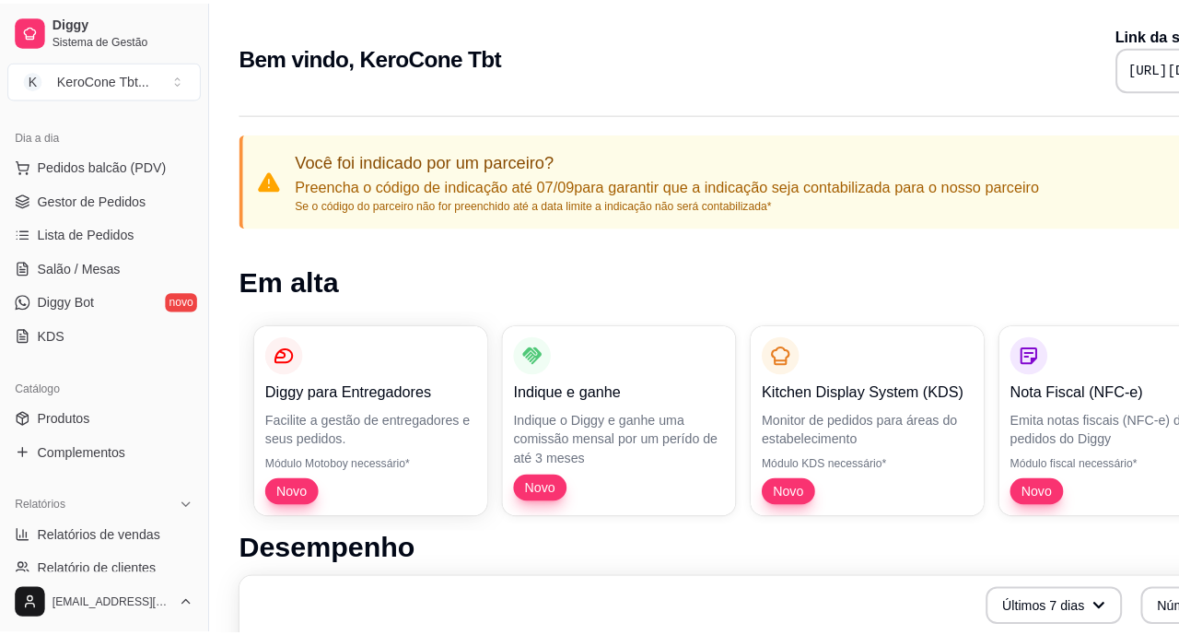
scroll to position [203, 0]
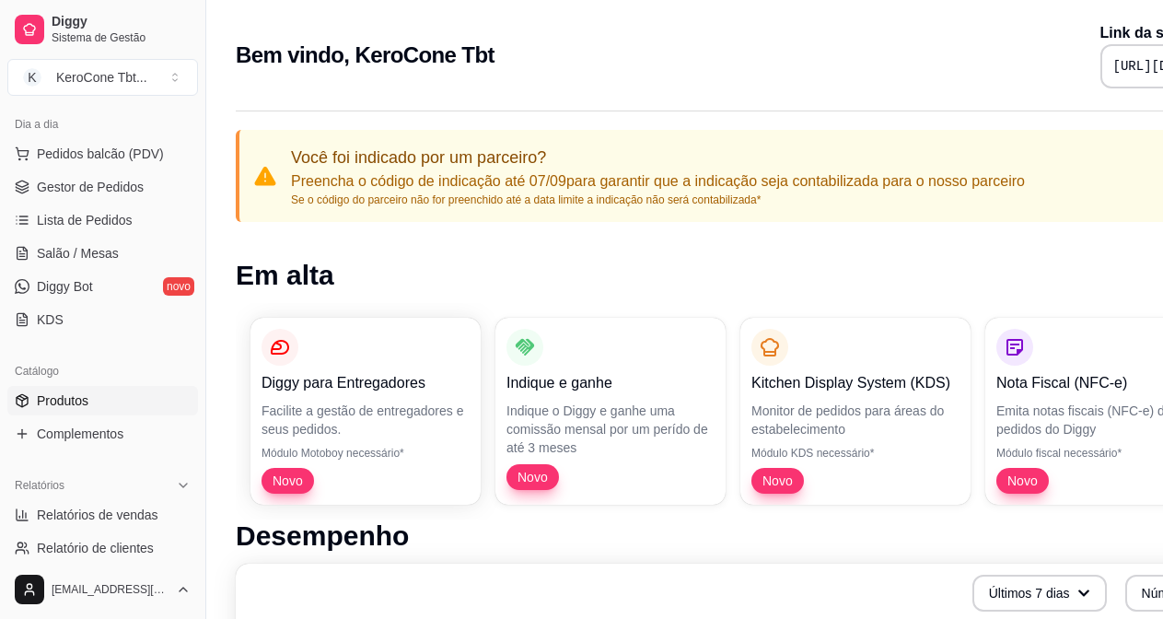
click at [48, 401] on span "Produtos" at bounding box center [63, 400] width 52 height 18
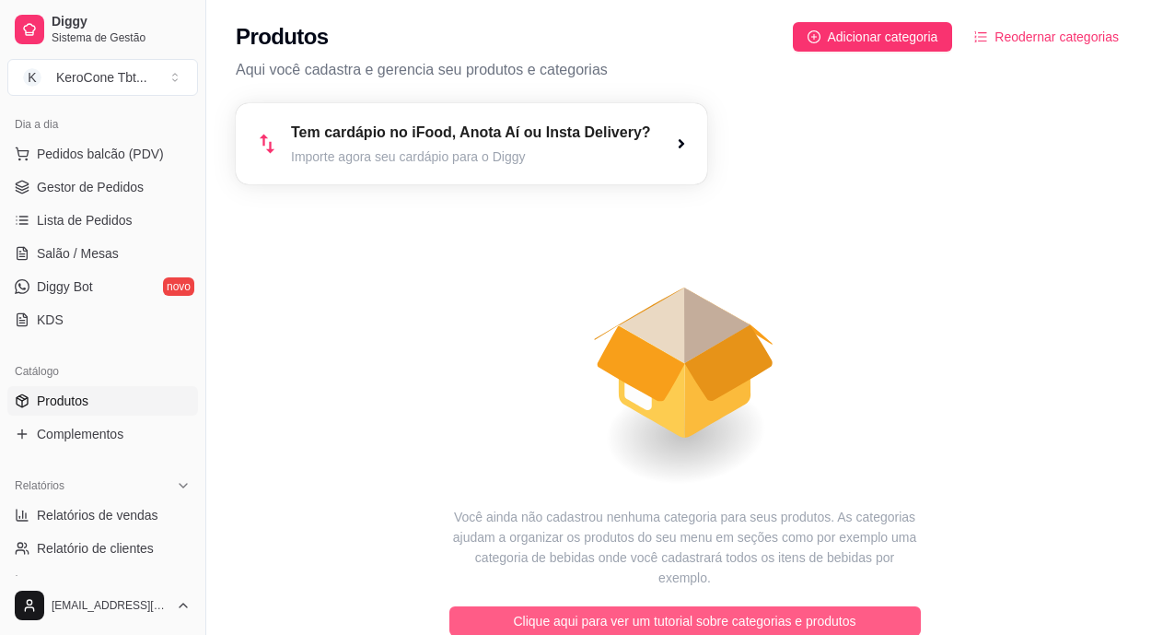
click at [571, 611] on span "Clique aqui para ver um tutorial sobre categorias e produtos" at bounding box center [685, 621] width 343 height 20
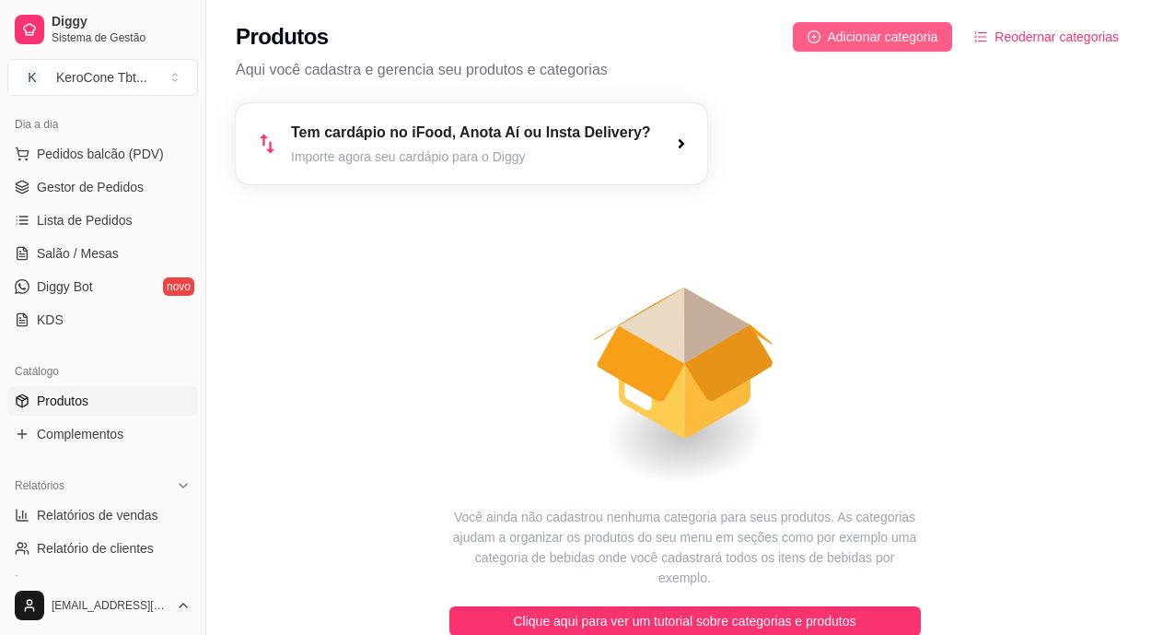
click at [848, 47] on button "Adicionar categoria" at bounding box center [873, 36] width 160 height 29
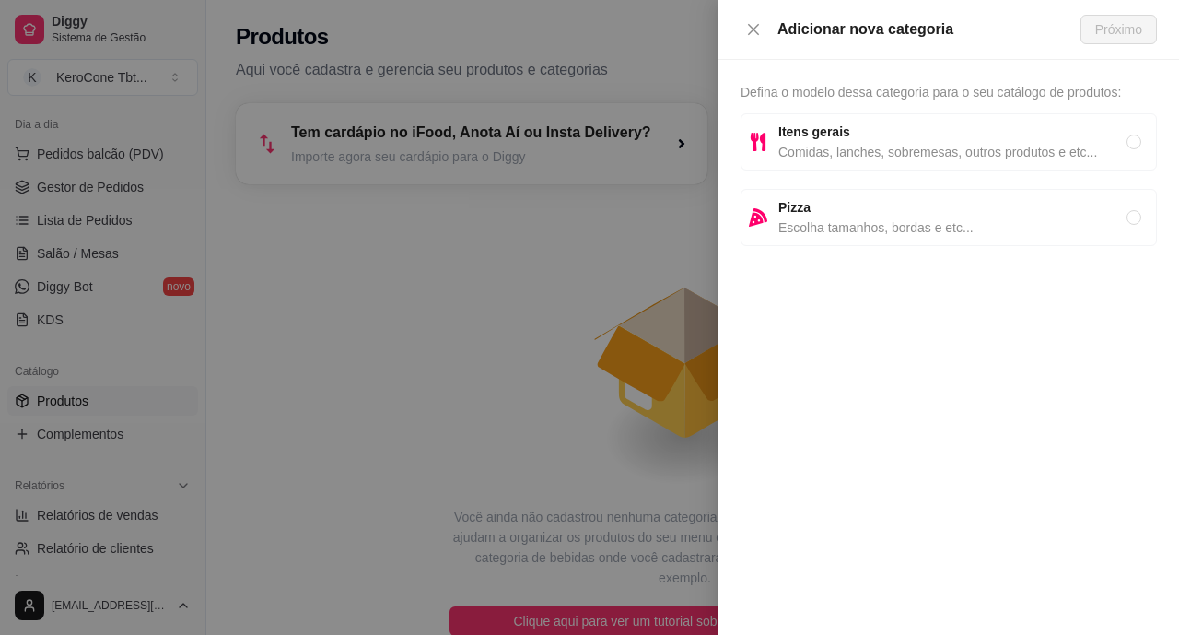
click at [803, 153] on span "Comidas, lanches, sobremesas, outros produtos e etc..." at bounding box center [952, 152] width 348 height 20
radio input "true"
click at [1097, 26] on span "Próximo" at bounding box center [1118, 29] width 47 height 20
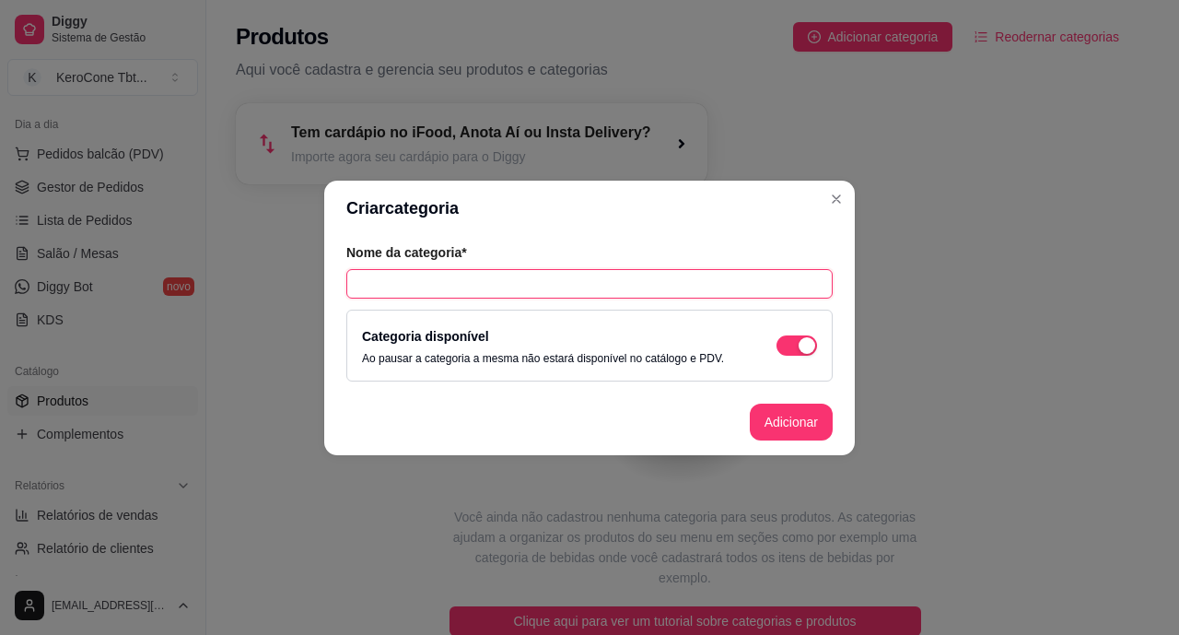
click at [363, 285] on input "text" at bounding box center [589, 283] width 486 height 29
type input "Pizza no Cone"
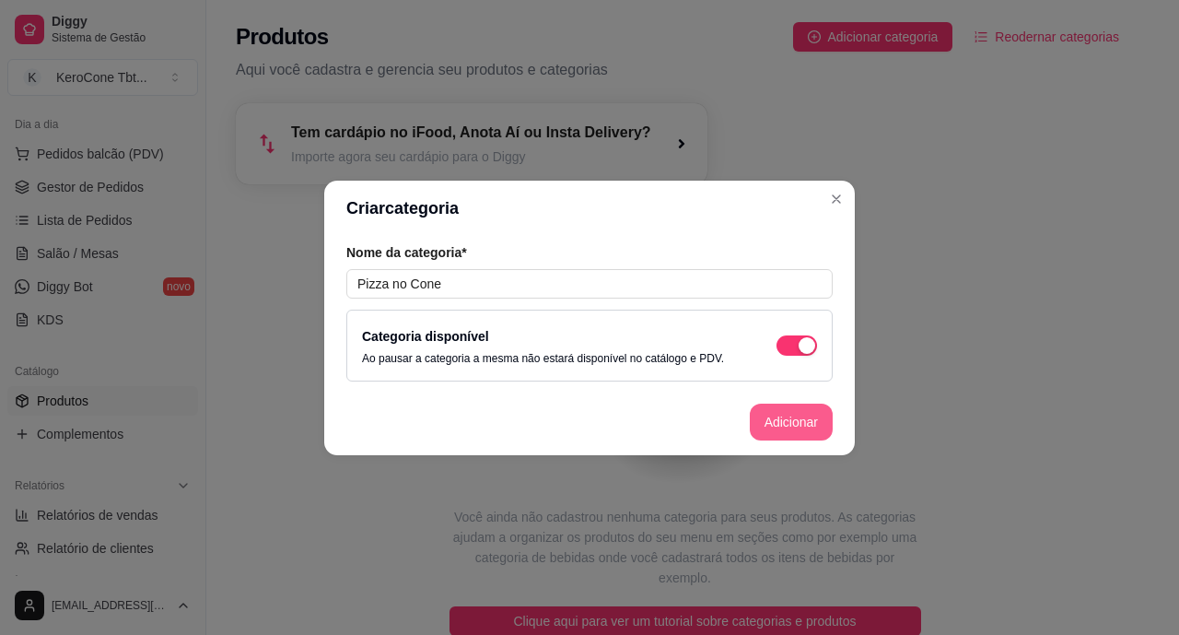
click at [780, 425] on button "Adicionar" at bounding box center [791, 421] width 83 height 37
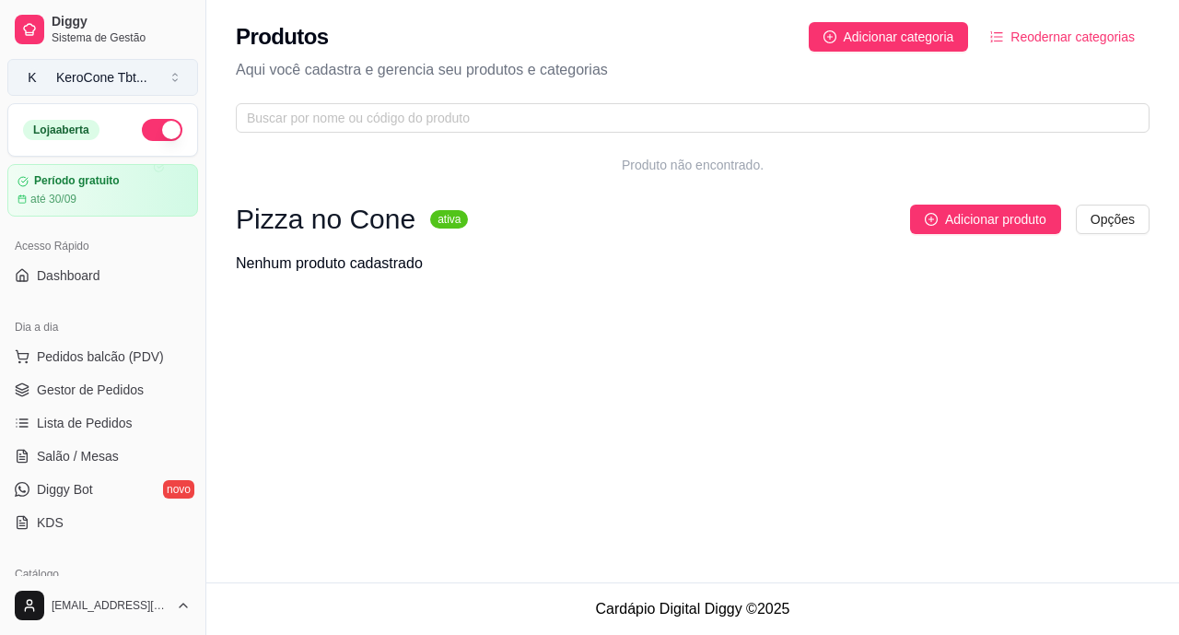
click at [173, 81] on button "K KeroCone Tbt ..." at bounding box center [102, 77] width 191 height 37
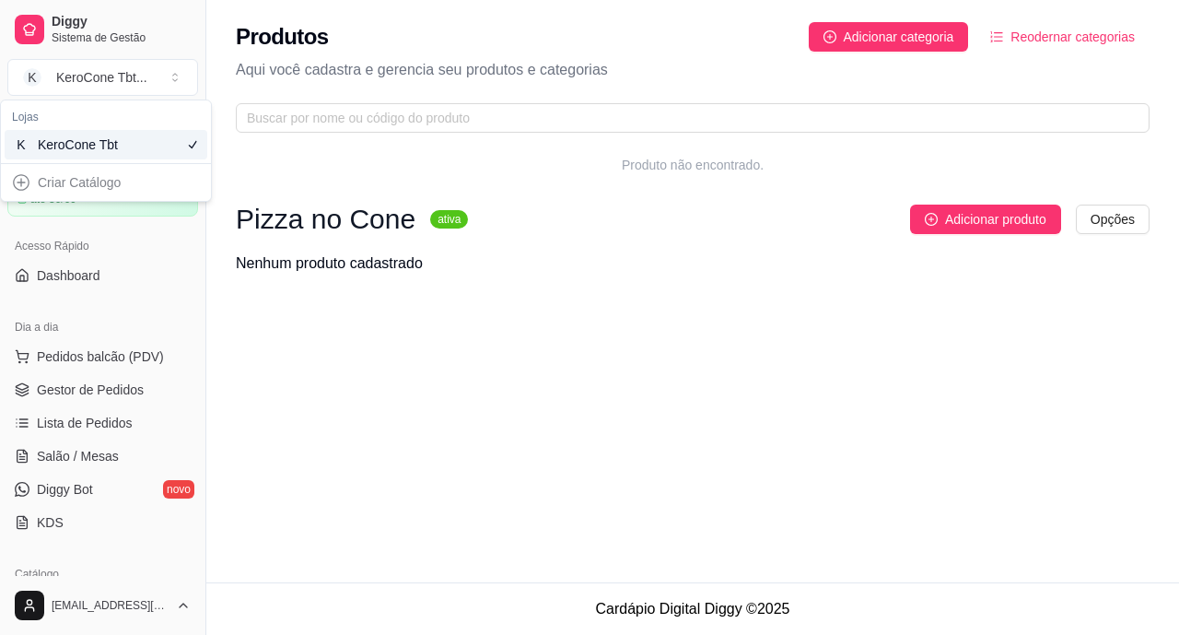
click at [58, 192] on div "Criar Catálogo" at bounding box center [106, 182] width 203 height 29
click at [19, 180] on div "Criar Catálogo" at bounding box center [106, 182] width 203 height 29
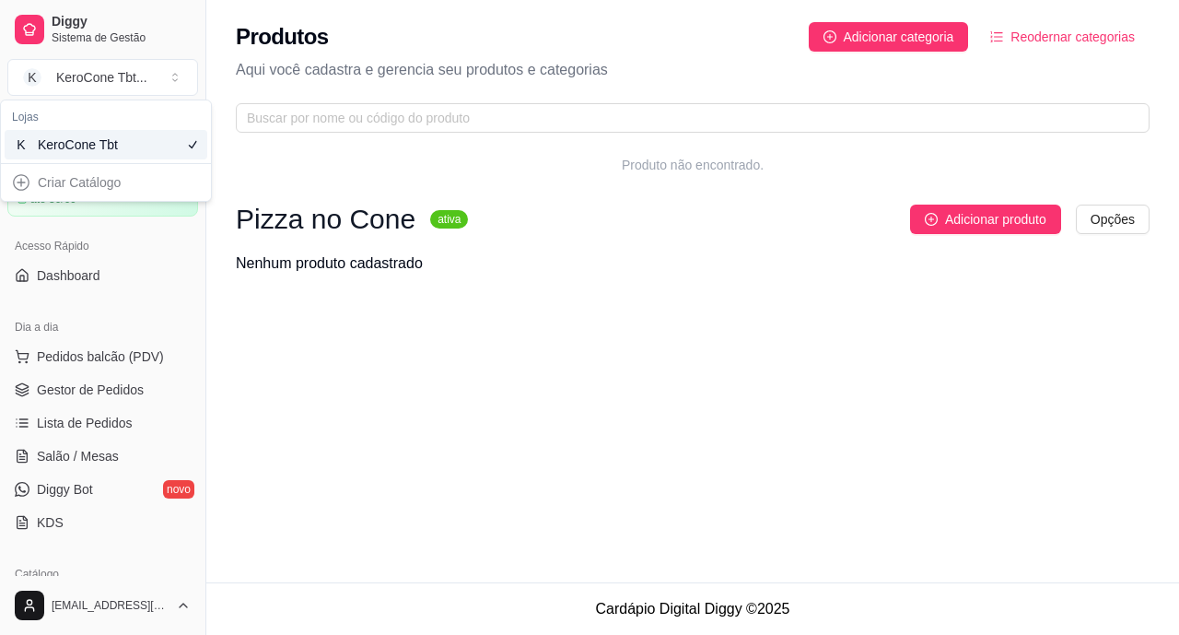
click at [19, 180] on div "Criar Catálogo" at bounding box center [106, 182] width 203 height 29
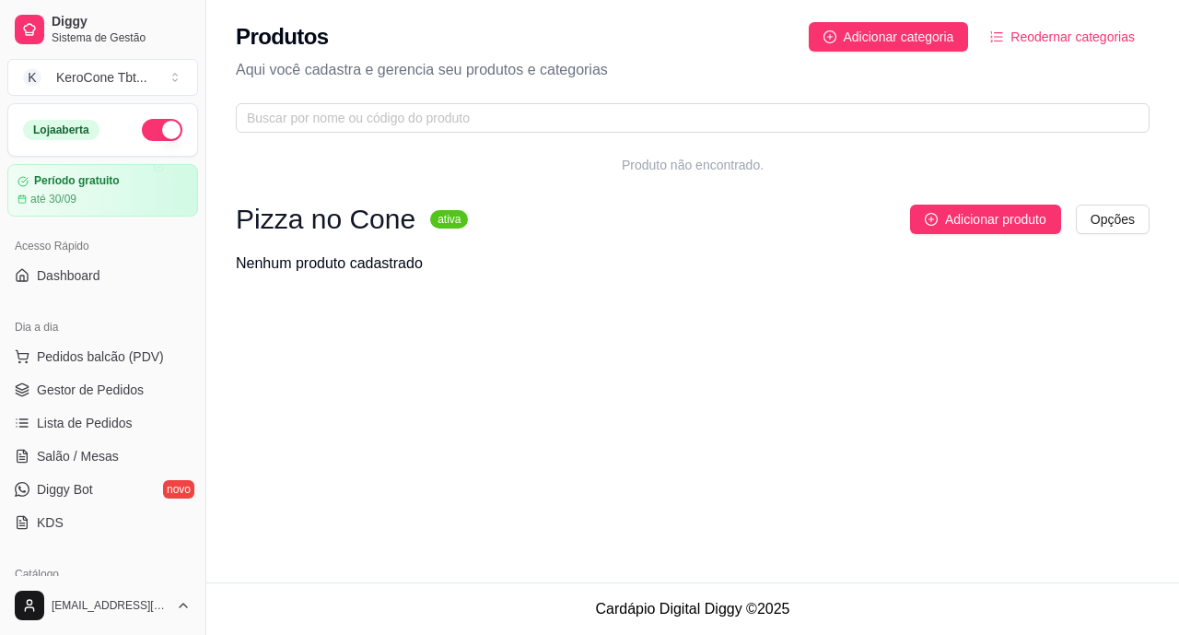
drag, startPoint x: 142, startPoint y: 128, endPoint x: 116, endPoint y: 122, distance: 26.6
click at [116, 122] on div "Loja aberta" at bounding box center [102, 130] width 159 height 22
click at [142, 129] on button "button" at bounding box center [162, 130] width 41 height 22
